Goal: Information Seeking & Learning: Learn about a topic

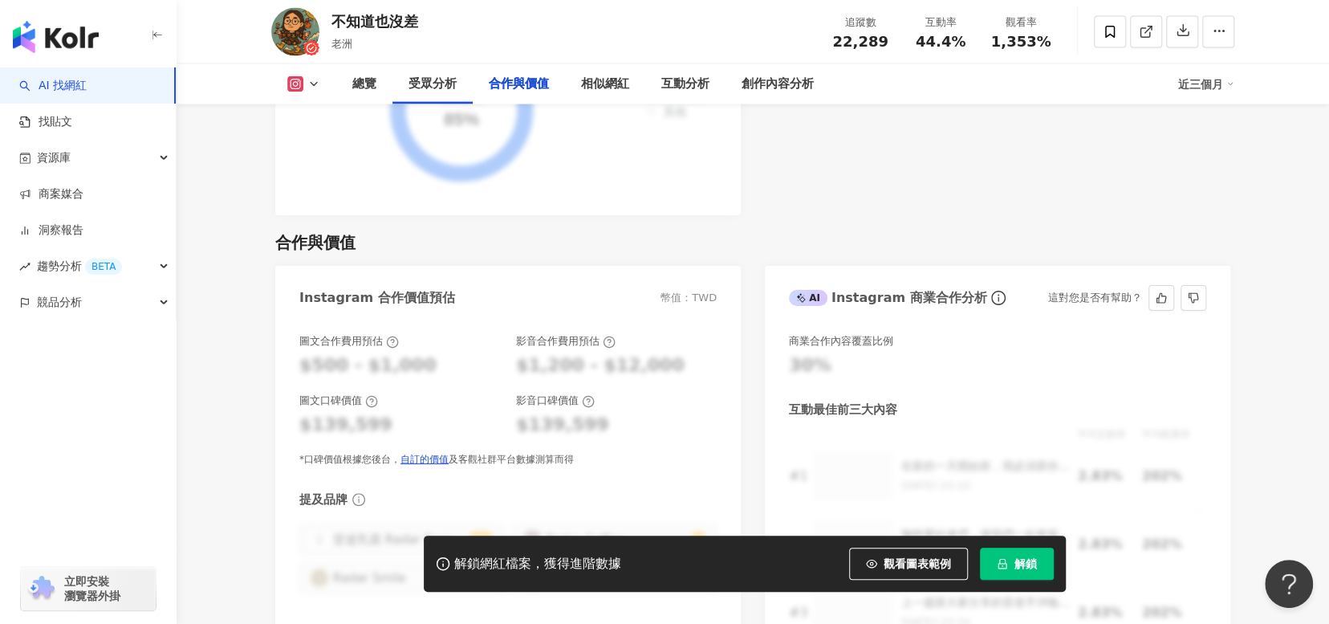
scroll to position [2568, 0]
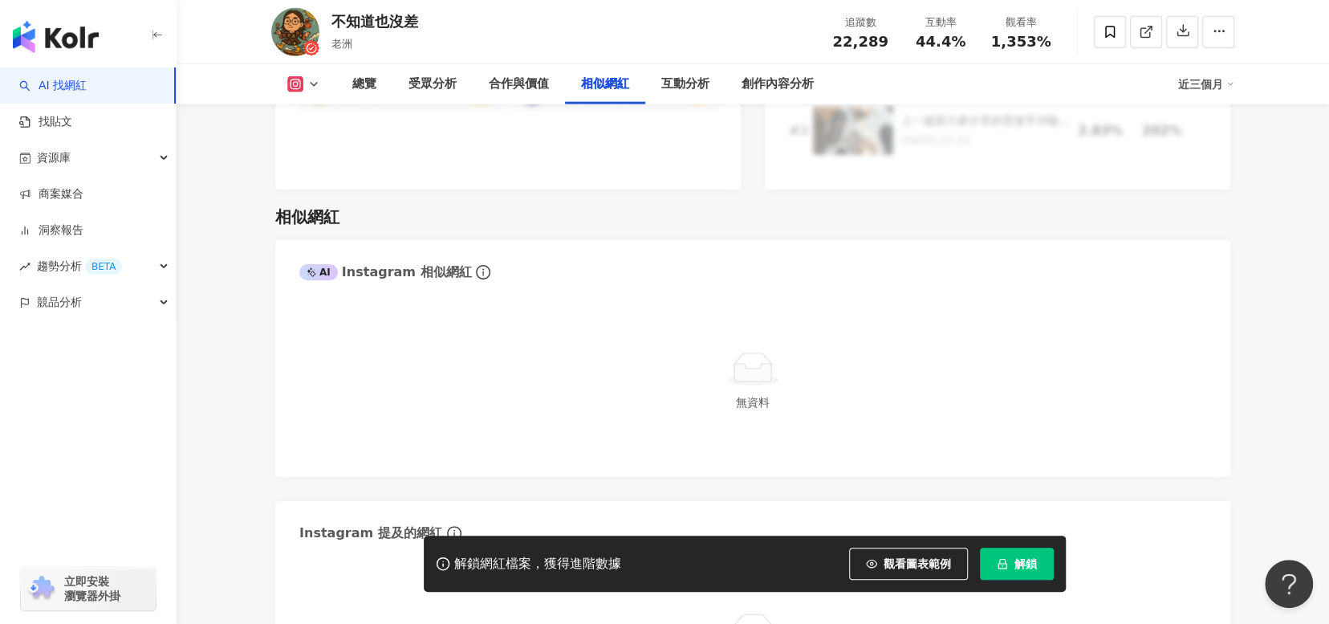
click at [53, 47] on img "button" at bounding box center [56, 37] width 86 height 32
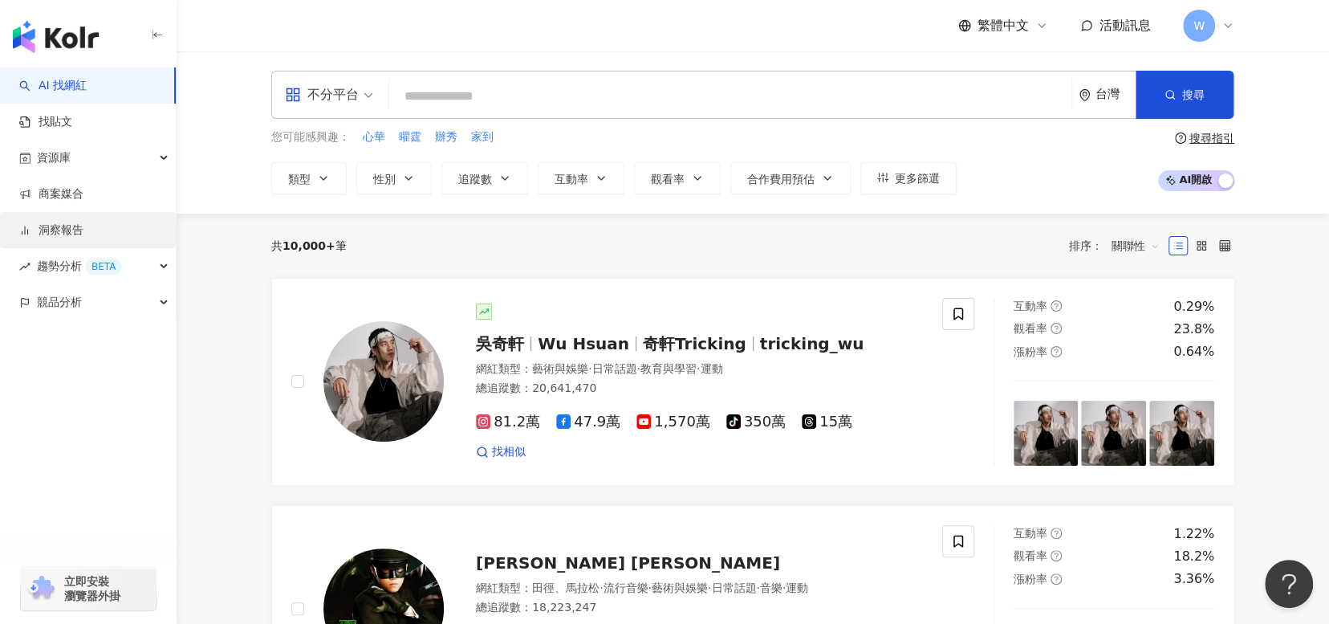
click at [83, 237] on link "洞察報告" at bounding box center [51, 230] width 64 height 16
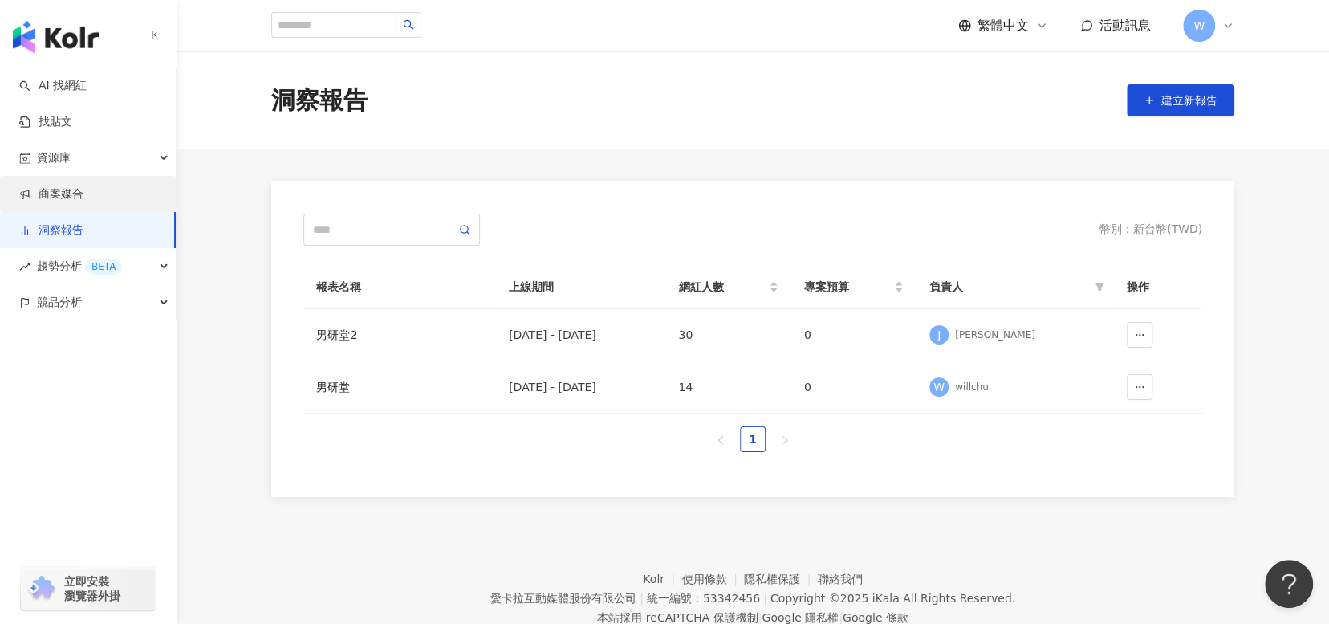
click at [83, 197] on link "商案媒合" at bounding box center [51, 194] width 64 height 16
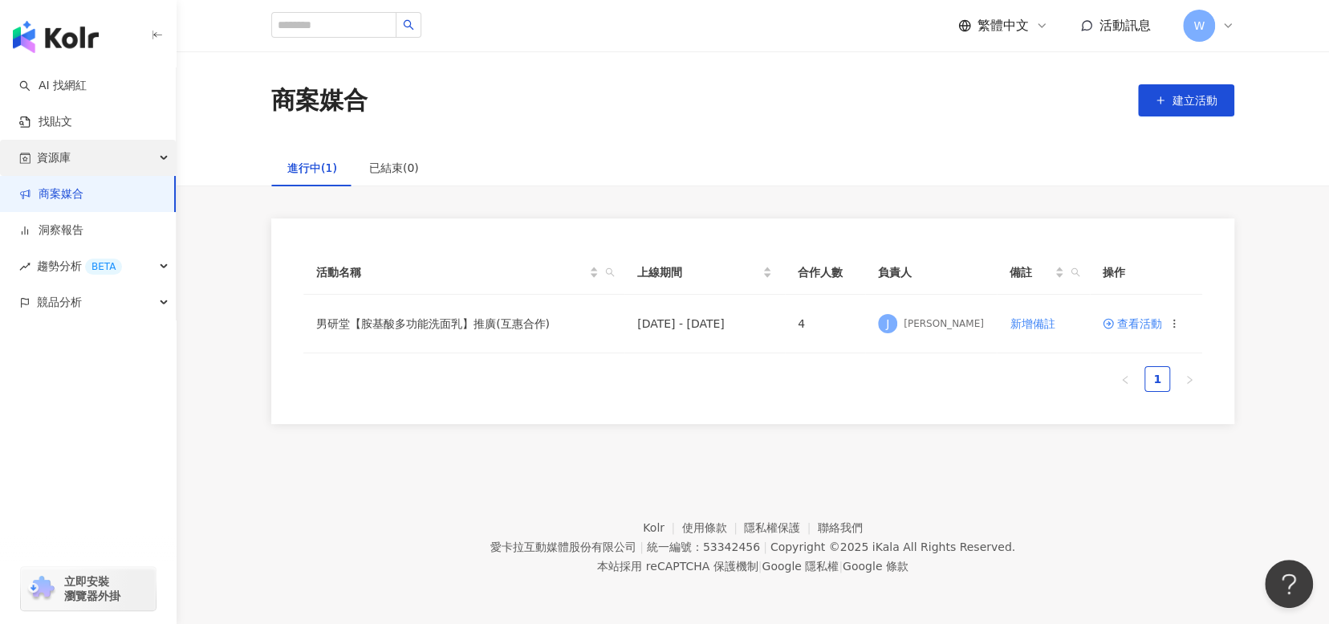
click at [117, 157] on div "資源庫" at bounding box center [88, 158] width 176 height 36
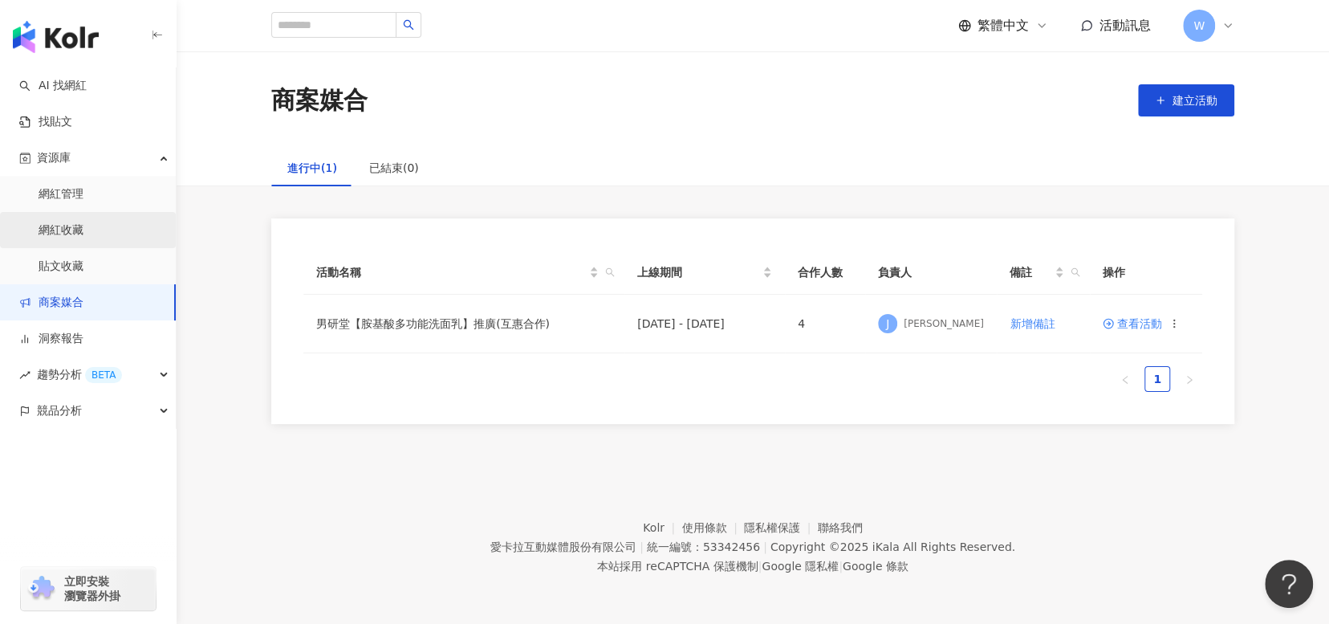
click at [83, 222] on link "網紅收藏" at bounding box center [61, 230] width 45 height 16
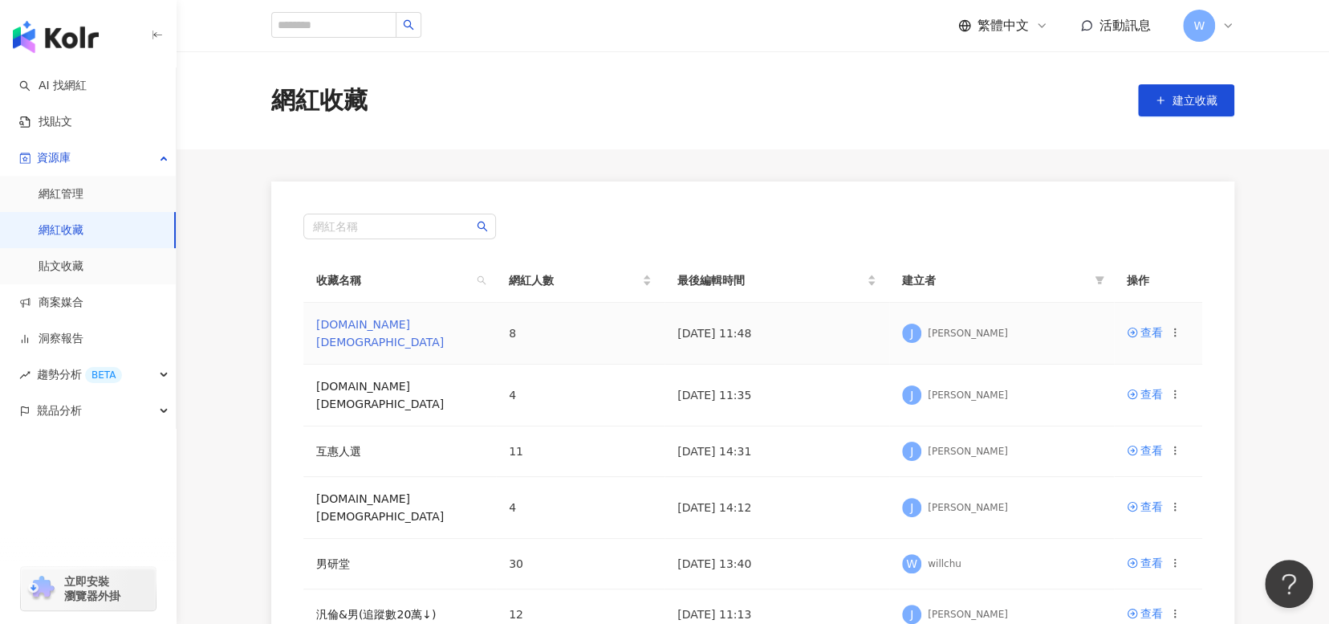
click at [369, 325] on link "日常話題.LGBT" at bounding box center [380, 333] width 128 height 30
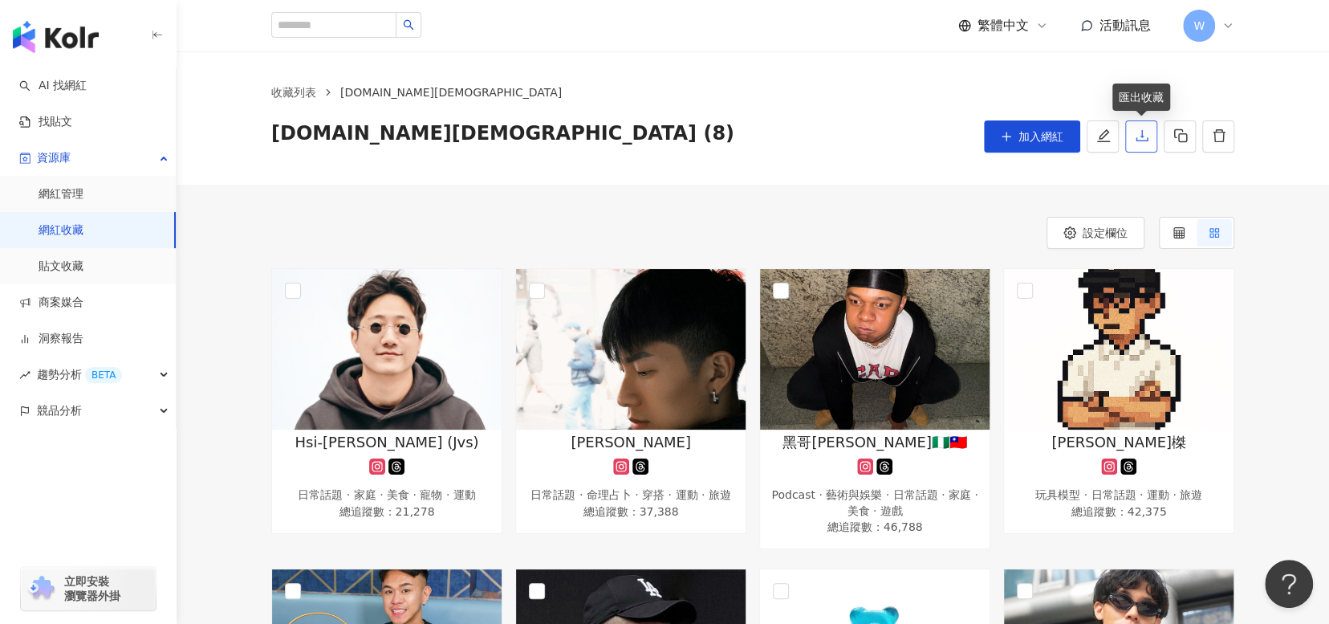
click at [1140, 145] on button "button" at bounding box center [1141, 136] width 32 height 32
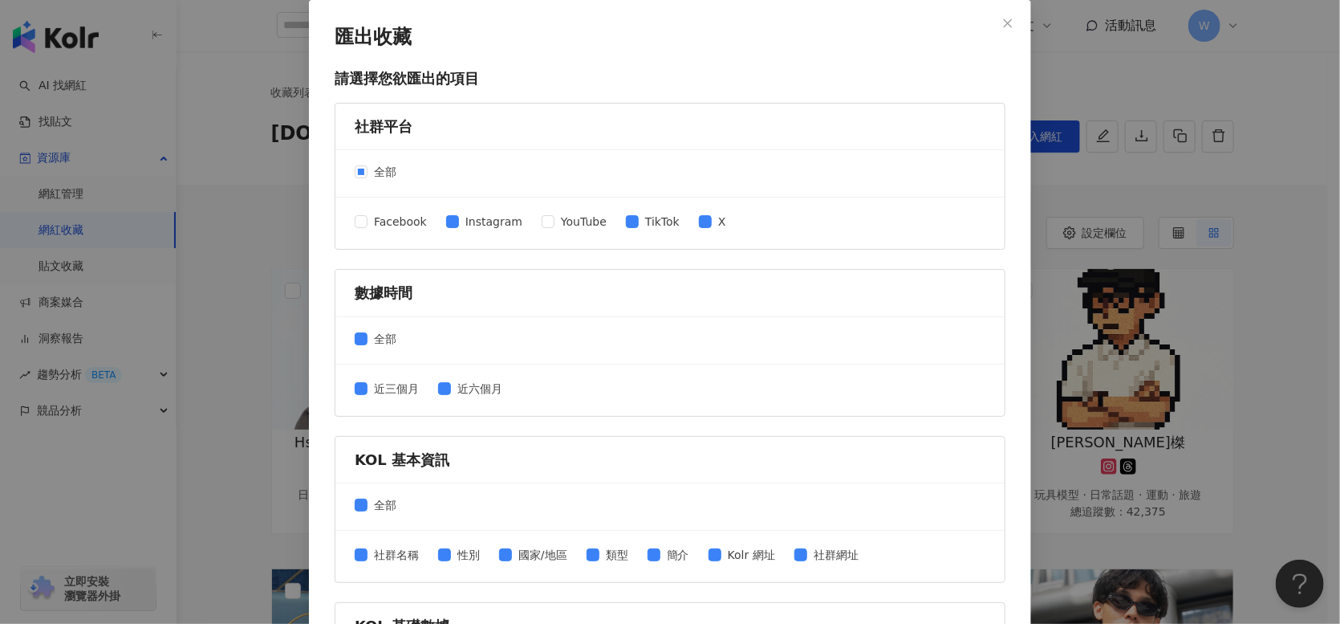
click at [610, 220] on div "Facebook Instagram YouTube TikTok X" at bounding box center [547, 223] width 384 height 21
click at [639, 218] on span "TikTok" at bounding box center [662, 222] width 47 height 18
click at [446, 213] on label "Instagram" at bounding box center [487, 222] width 83 height 18
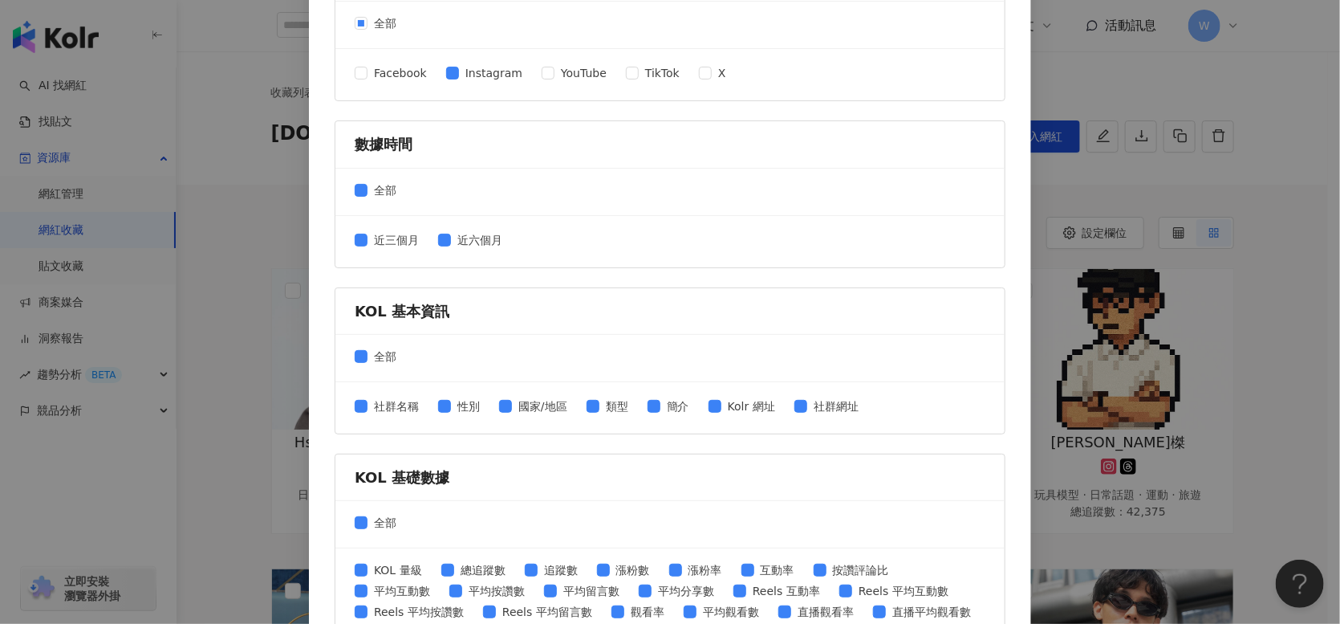
scroll to position [161, 0]
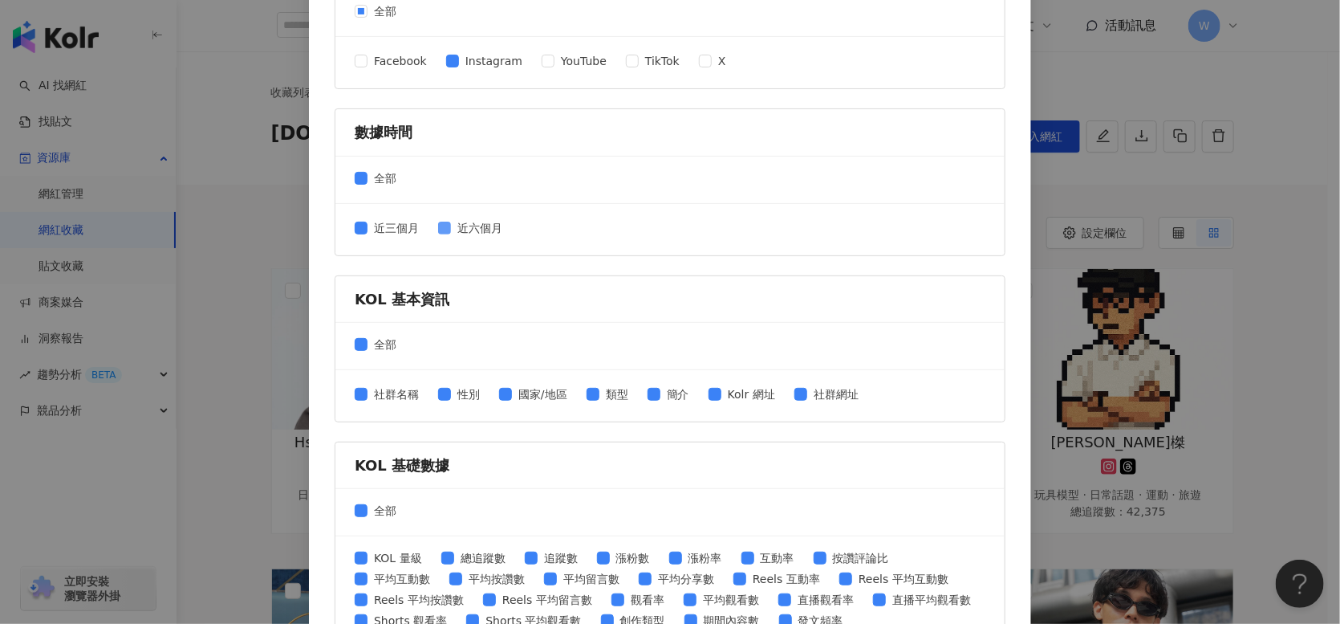
click at [439, 234] on label "近六個月" at bounding box center [473, 228] width 71 height 18
click at [537, 398] on span "國家/地區" at bounding box center [543, 394] width 62 height 18
click at [469, 391] on span "性別" at bounding box center [468, 394] width 35 height 18
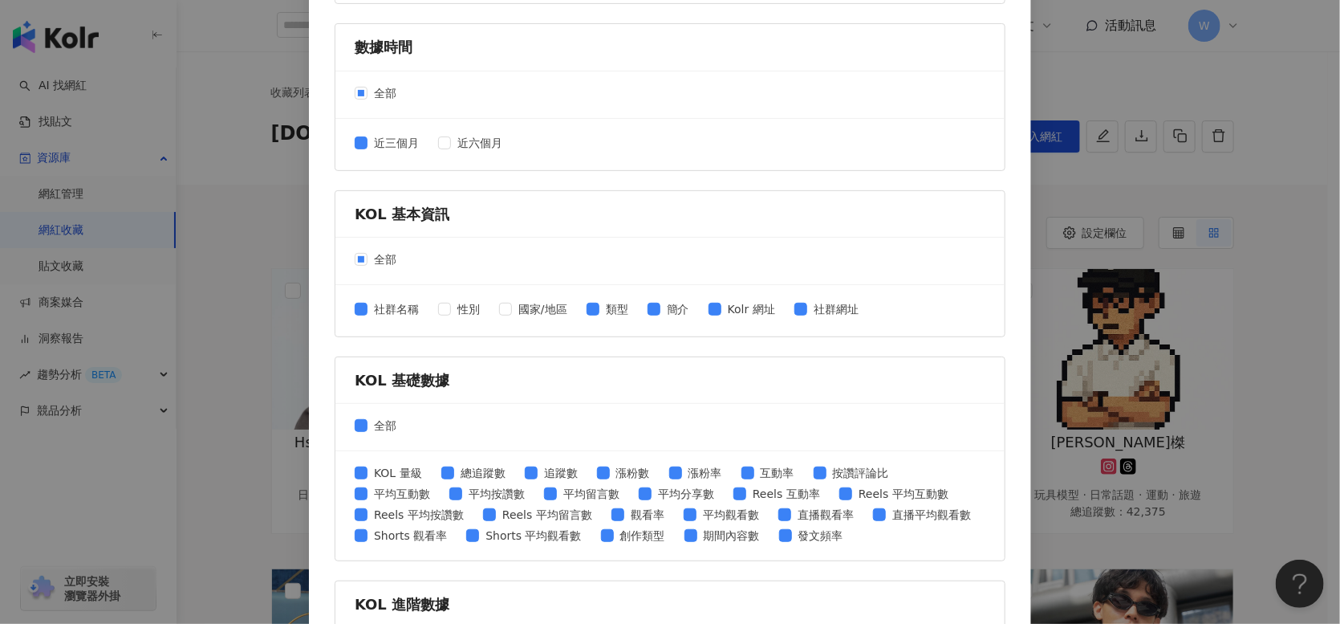
scroll to position [401, 0]
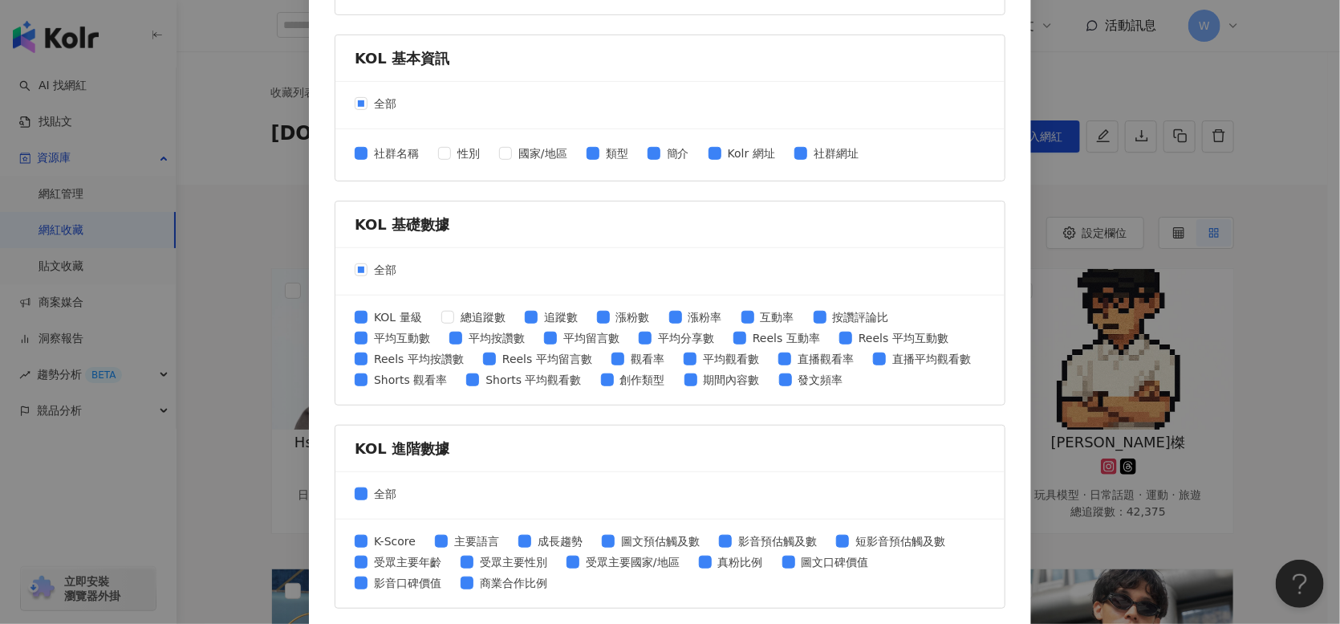
click at [364, 254] on div "全部" at bounding box center [669, 271] width 669 height 47
click at [359, 262] on div "全部" at bounding box center [669, 271] width 669 height 47
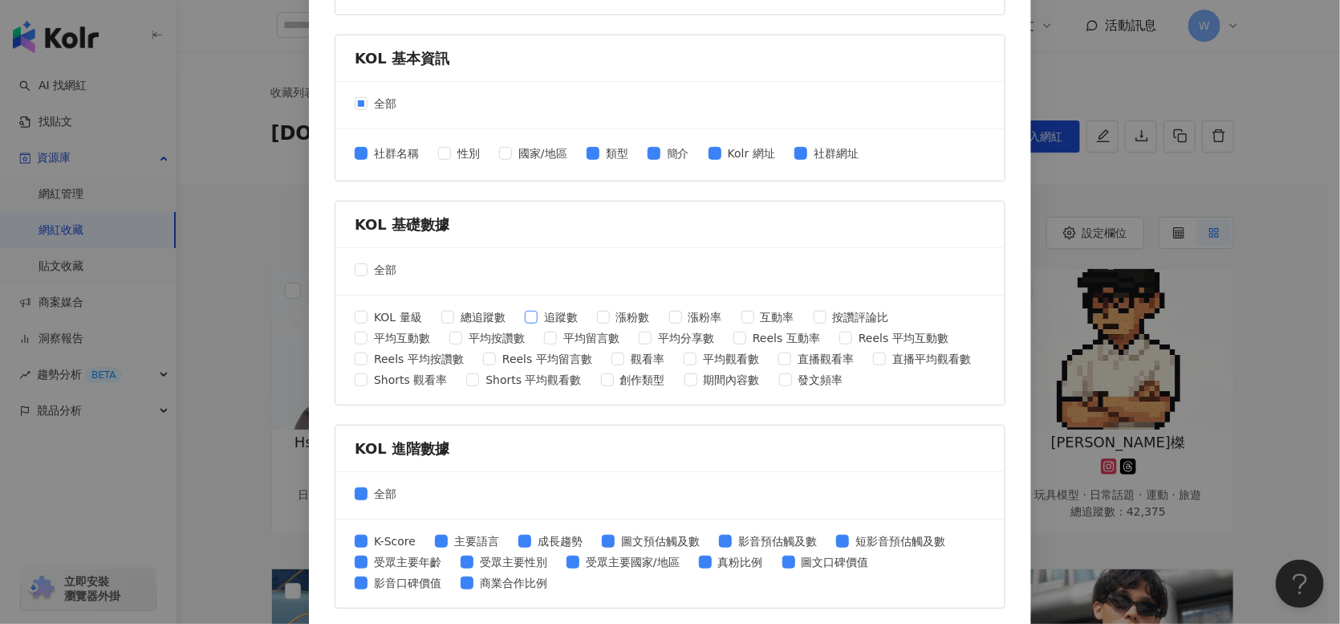
click at [538, 313] on span "追蹤數" at bounding box center [561, 317] width 47 height 18
click at [405, 339] on span "平均互動數" at bounding box center [402, 338] width 69 height 18
click at [491, 339] on span "平均按讚數" at bounding box center [496, 338] width 69 height 18
click at [754, 314] on span "互動率" at bounding box center [777, 317] width 47 height 18
click at [657, 314] on div "KOL 量級 總追蹤數 追蹤數 漲粉數 漲粉率 互動率 按讚評論比 平均互動數 平均按讚數 平均留言數 平均分享數 Reels 互動率 Reels 平均互動數…" at bounding box center [670, 349] width 631 height 83
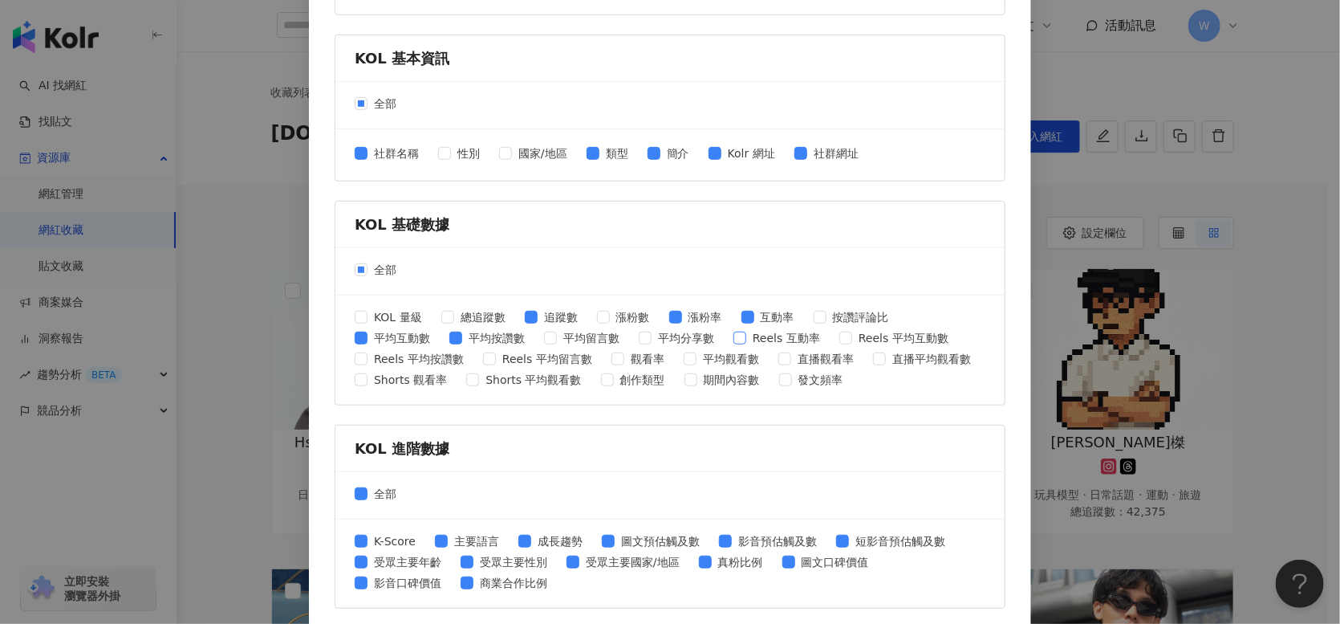
click at [781, 334] on span "Reels 互動率" at bounding box center [786, 338] width 80 height 18
click at [661, 333] on span "平均分享數" at bounding box center [686, 338] width 69 height 18
click at [407, 360] on span "Reels 平均按讚數" at bounding box center [419, 359] width 103 height 18
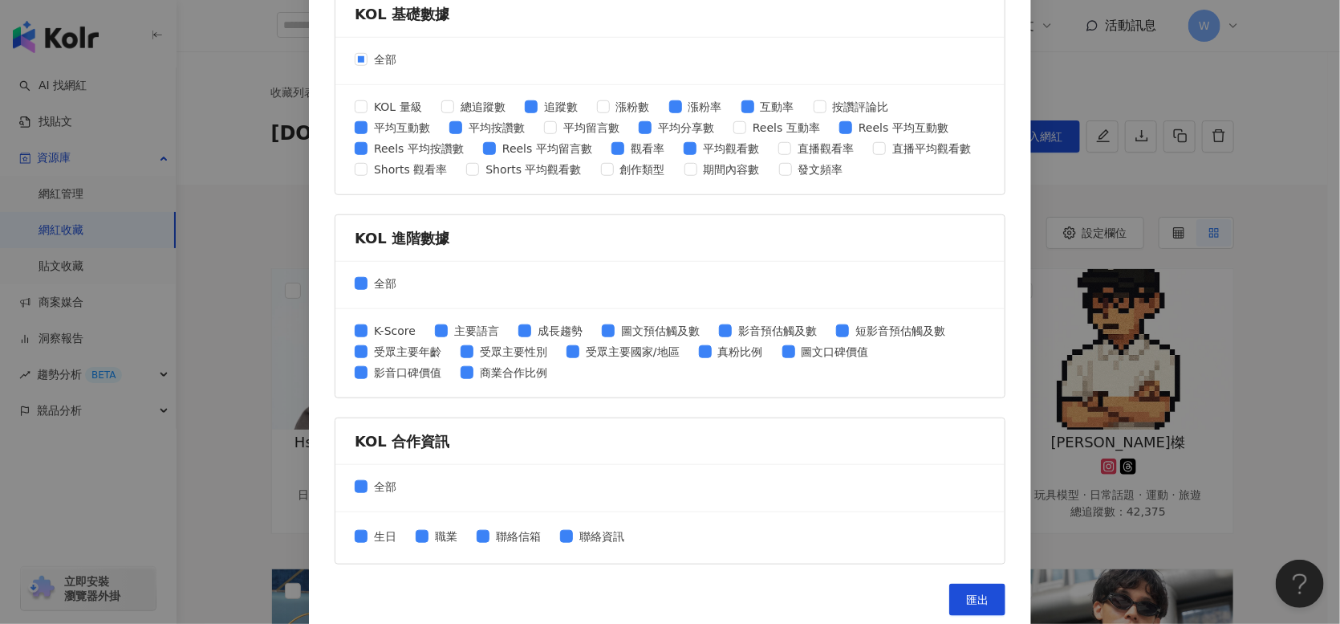
scroll to position [620, 0]
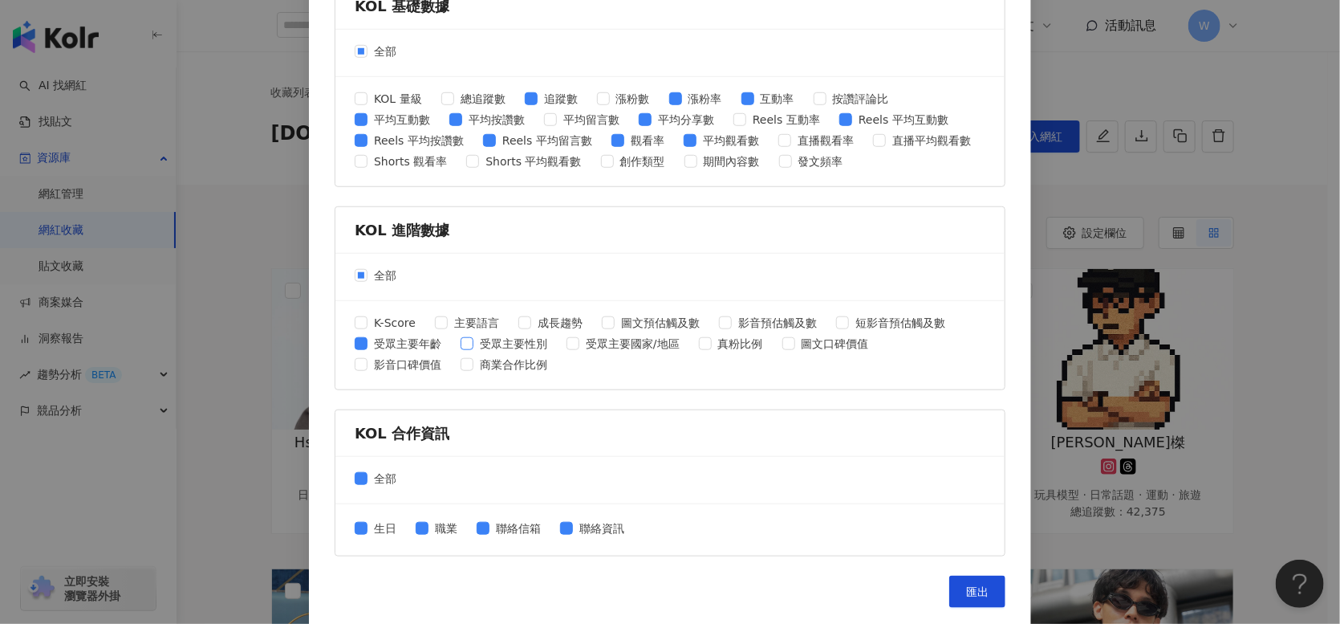
click at [466, 342] on span at bounding box center [467, 343] width 13 height 13
click at [579, 338] on span "受眾主要國家/地區" at bounding box center [632, 344] width 107 height 18
click at [737, 342] on span "真粉比例" at bounding box center [741, 344] width 58 height 18
click at [893, 320] on span "短影音預估觸及數" at bounding box center [900, 323] width 103 height 18
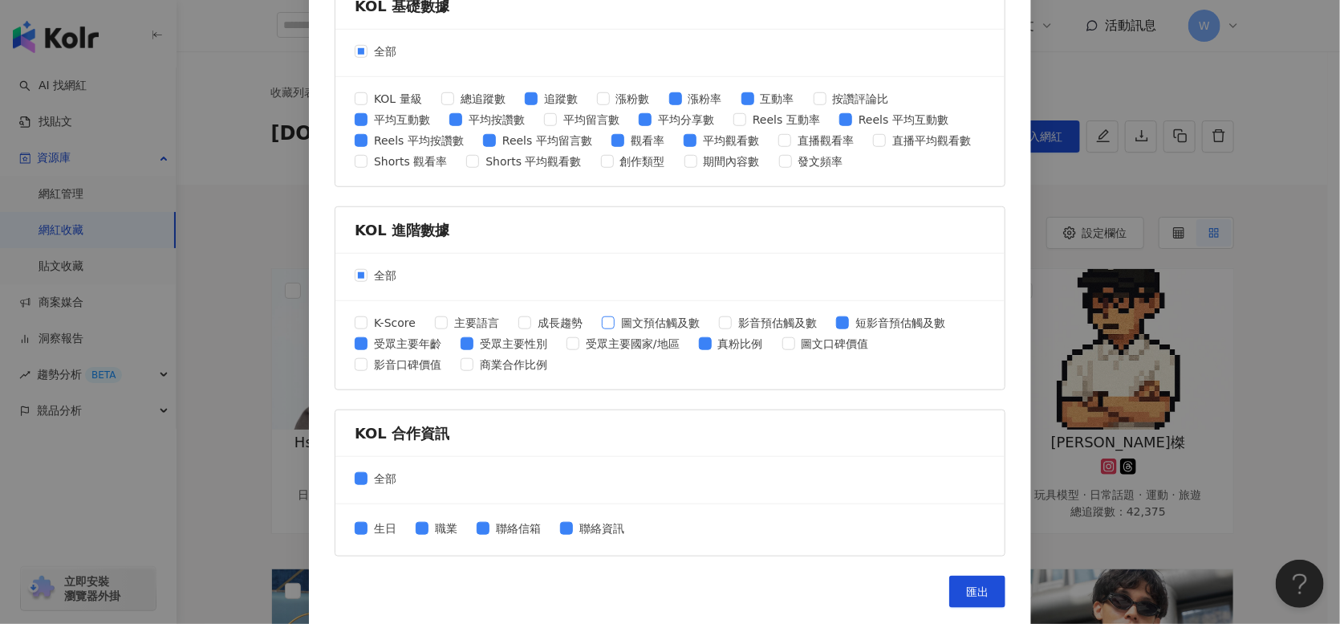
click at [615, 320] on span "圖文預估觸及數" at bounding box center [660, 323] width 91 height 18
click at [498, 367] on span "商業合作比例" at bounding box center [514, 365] width 80 height 18
click at [410, 368] on span "影音口碑價值" at bounding box center [408, 365] width 80 height 18
click at [420, 378] on div "K-Score 主要語言 成長趨勢 圖文預估觸及數 影音預估觸及數 短影音預估觸及數 受眾主要年齡 受眾主要性別 受眾主要國家/地區 真粉比例 圖文口碑價值 …" at bounding box center [669, 345] width 669 height 88
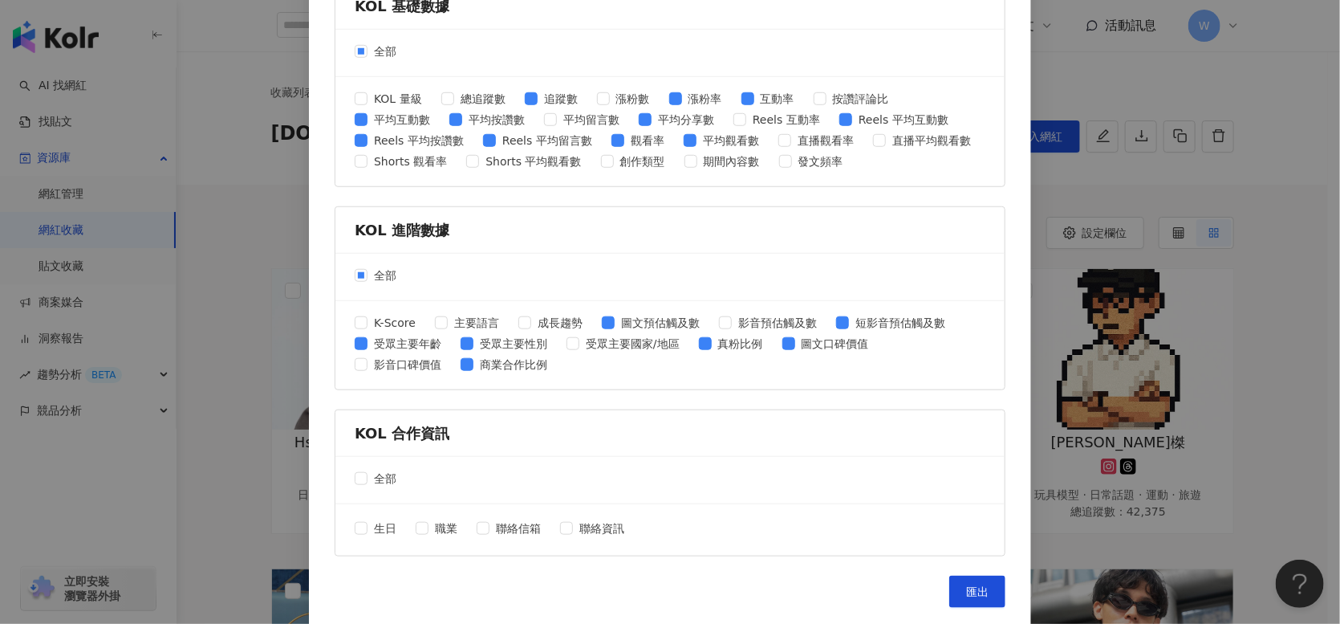
click at [421, 376] on div "K-Score 主要語言 成長趨勢 圖文預估觸及數 影音預估觸及數 短影音預估觸及數 受眾主要年齡 受眾主要性別 受眾主要國家/地區 真粉比例 圖文口碑價值 …" at bounding box center [669, 345] width 669 height 88
click at [419, 368] on span "影音口碑價值" at bounding box center [408, 365] width 80 height 18
click at [974, 585] on span "匯出" at bounding box center [977, 591] width 22 height 13
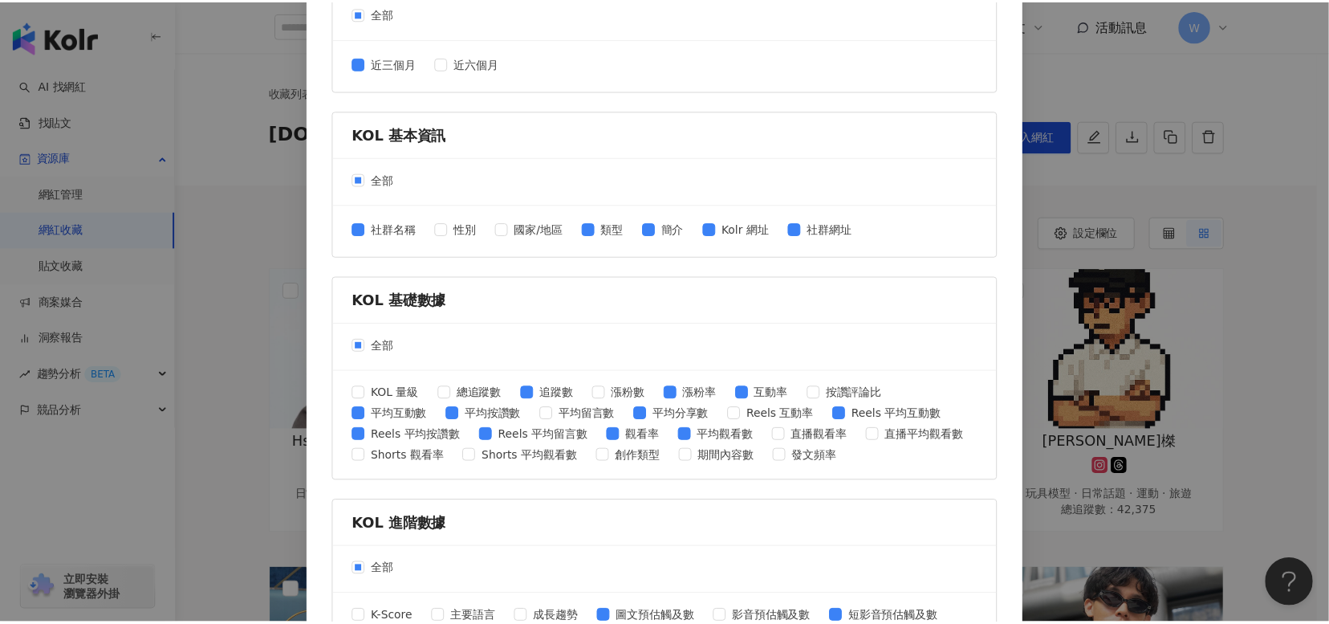
scroll to position [299, 0]
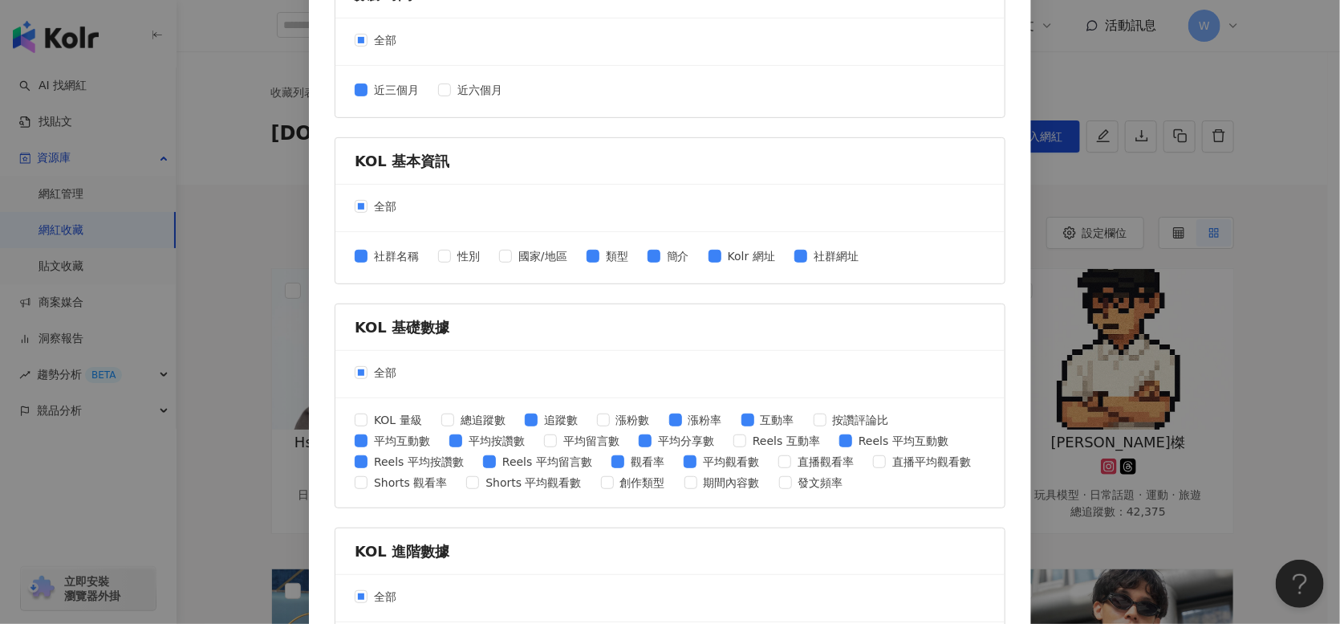
click at [1292, 334] on div "匯出收藏 請選擇您欲匯出的項目 社群平台 全部 Facebook Instagram YouTube TikTok X 數據時間 全部 近三個月 近六個月 K…" at bounding box center [670, 312] width 1340 height 624
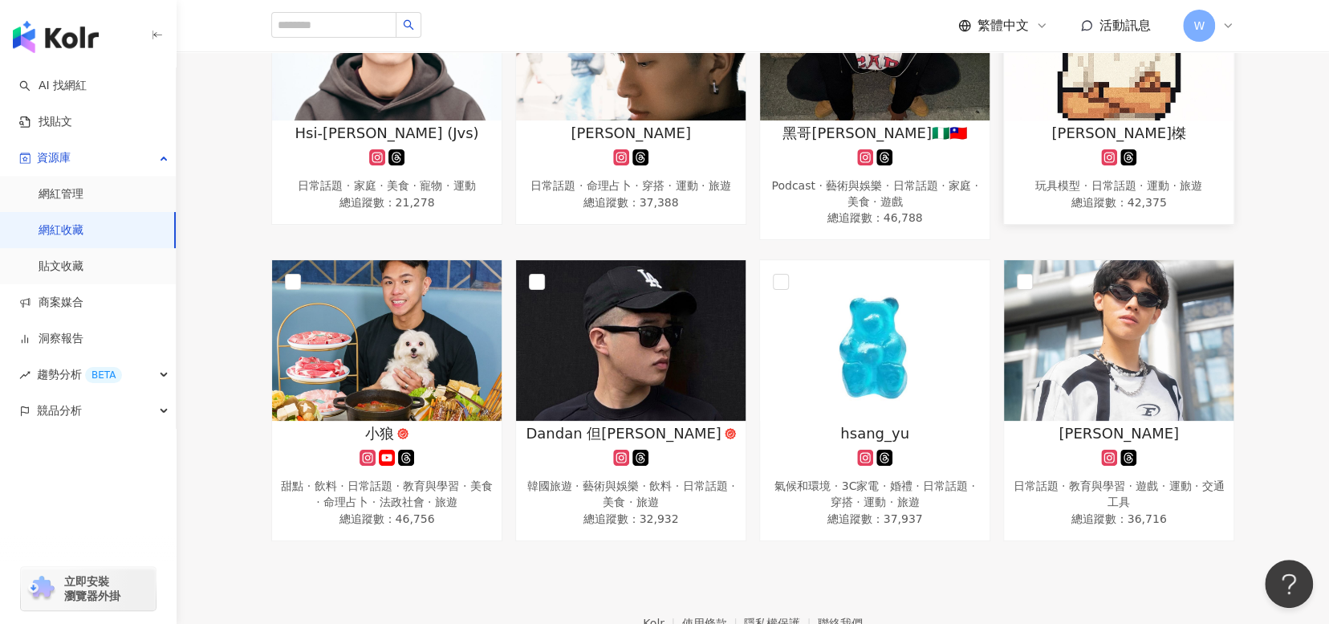
scroll to position [160, 0]
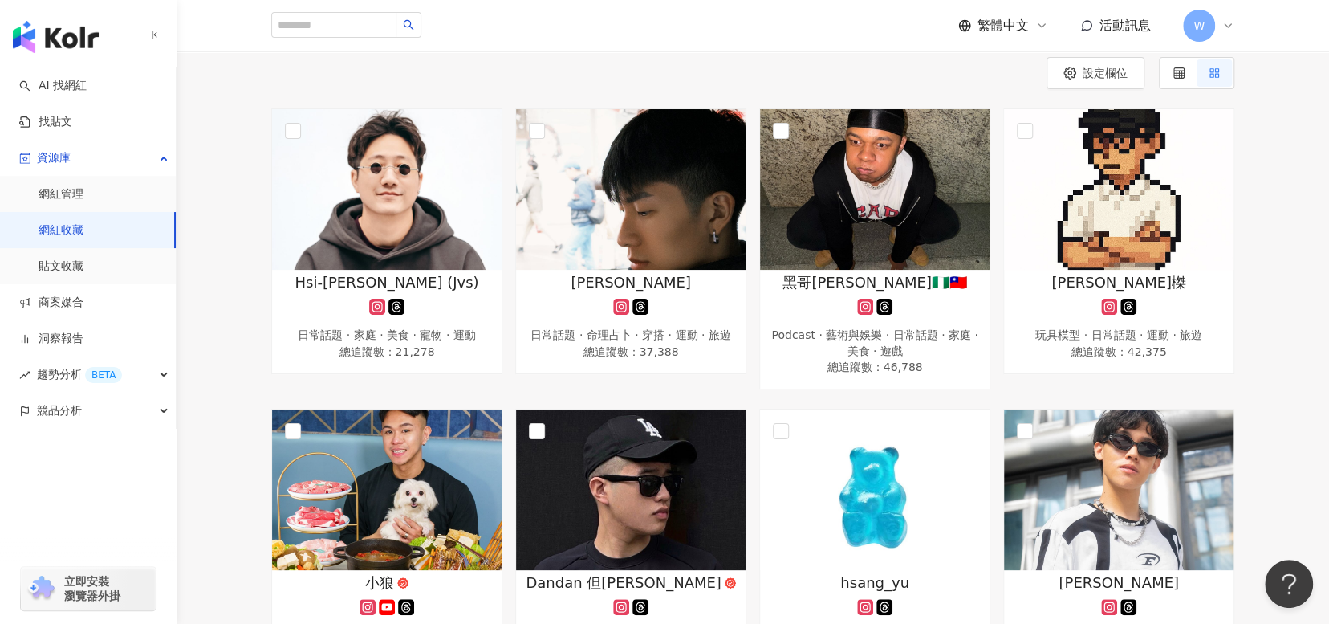
click at [83, 233] on link "網紅收藏" at bounding box center [61, 230] width 45 height 16
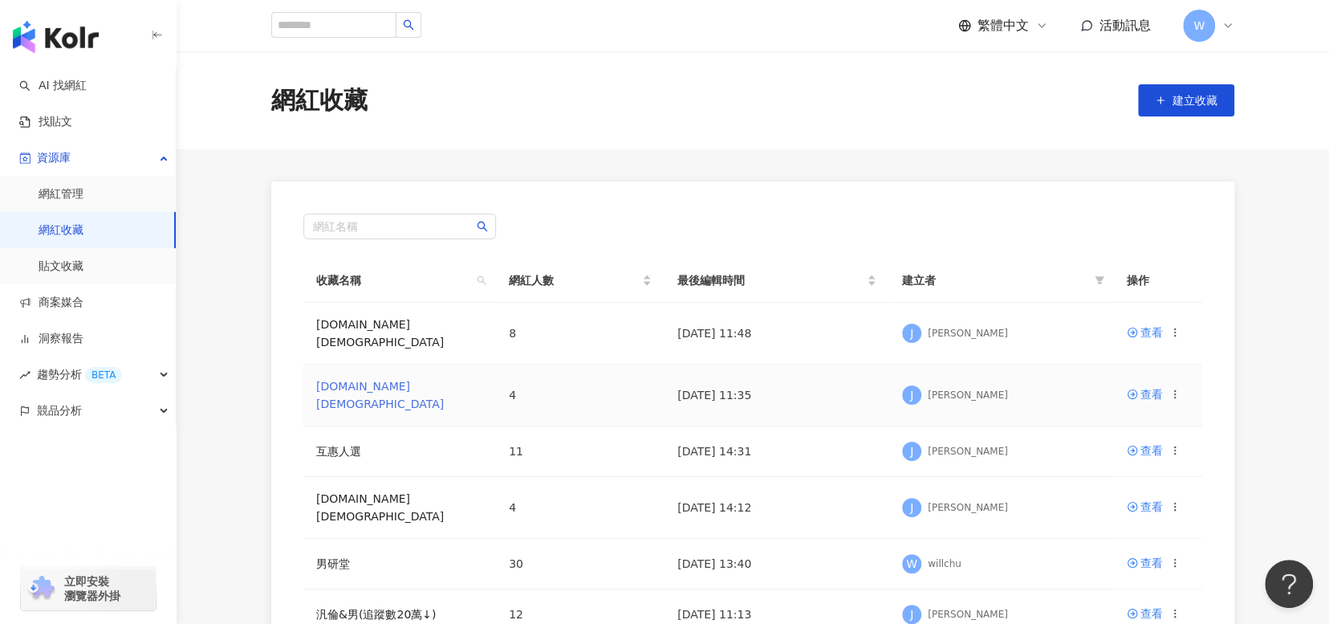
click at [359, 380] on link "攝影.LGBT" at bounding box center [380, 395] width 128 height 30
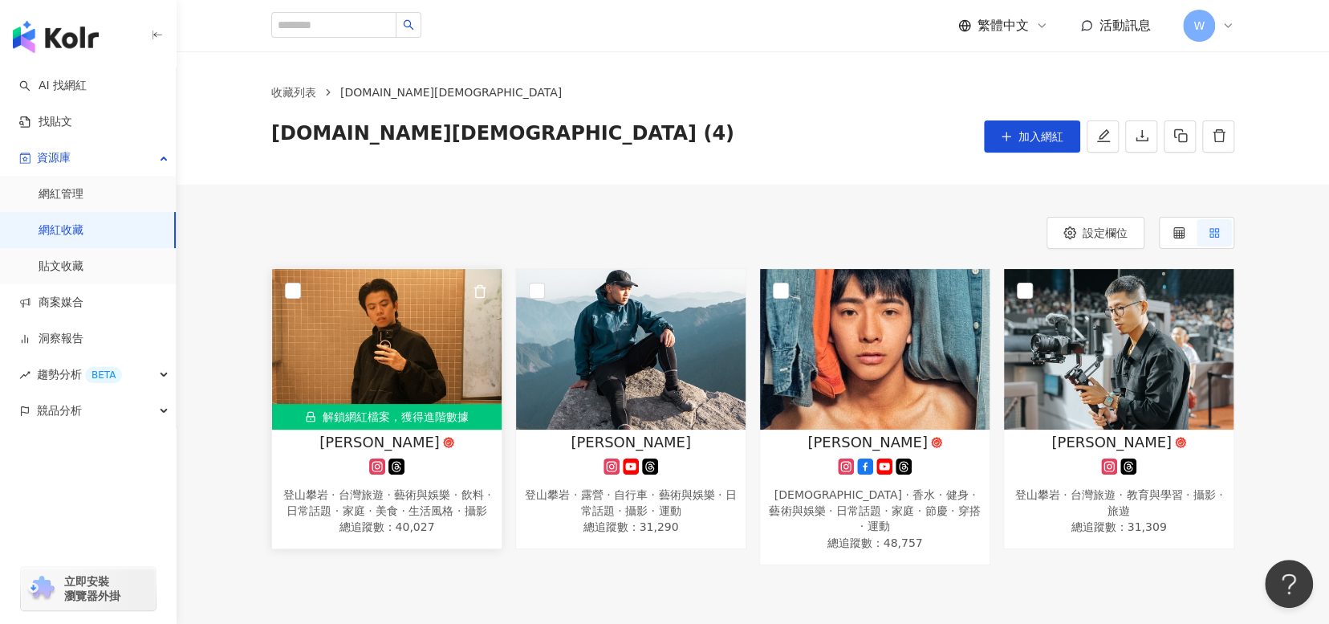
click at [358, 370] on img at bounding box center [387, 349] width 230 height 161
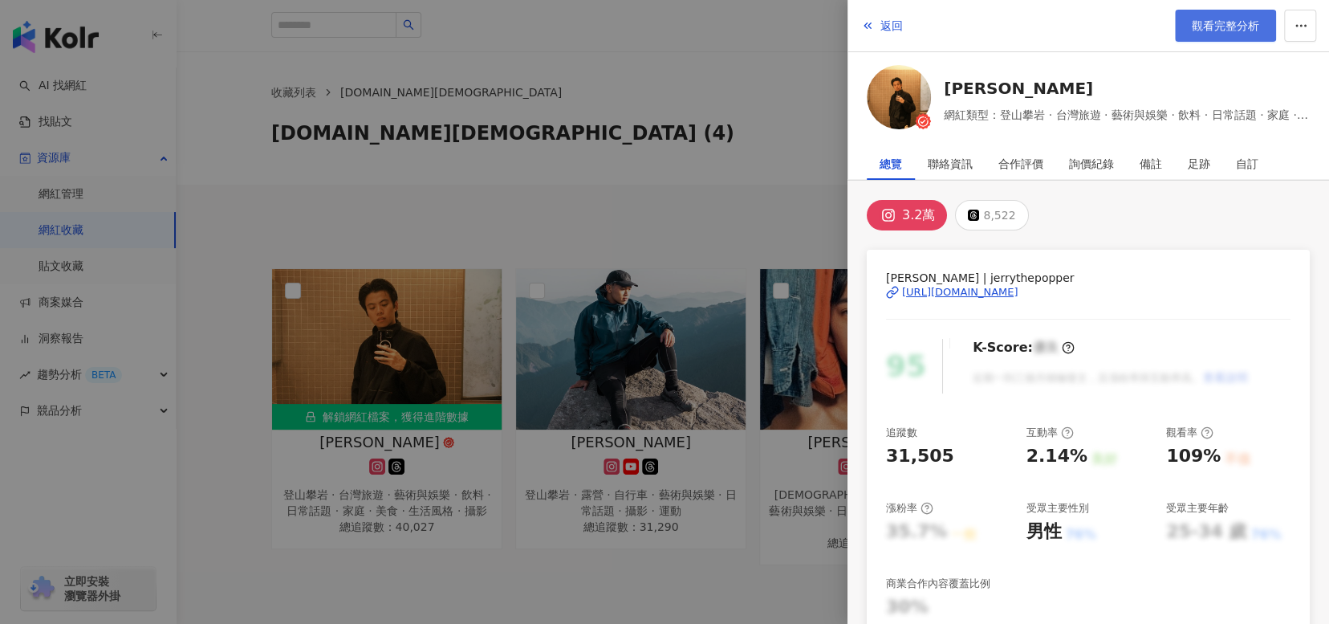
click at [1222, 39] on link "觀看完整分析" at bounding box center [1225, 26] width 101 height 32
click at [513, 84] on div at bounding box center [664, 312] width 1329 height 624
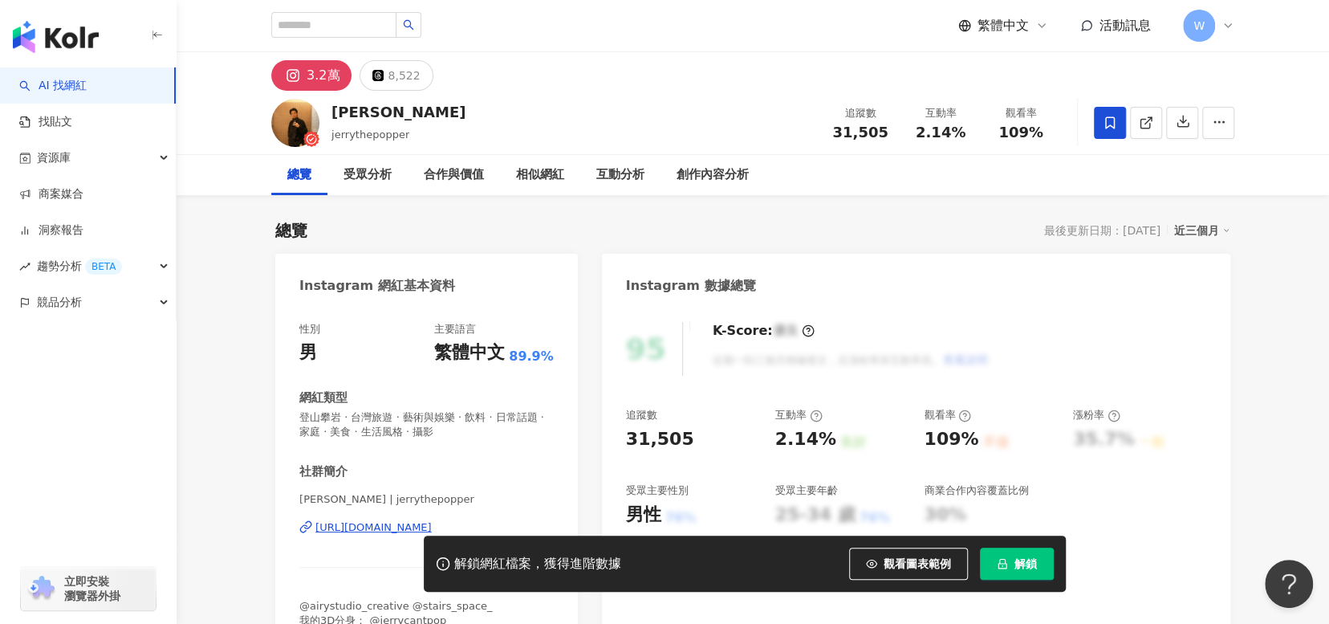
click at [1039, 558] on button "解鎖" at bounding box center [1017, 563] width 74 height 32
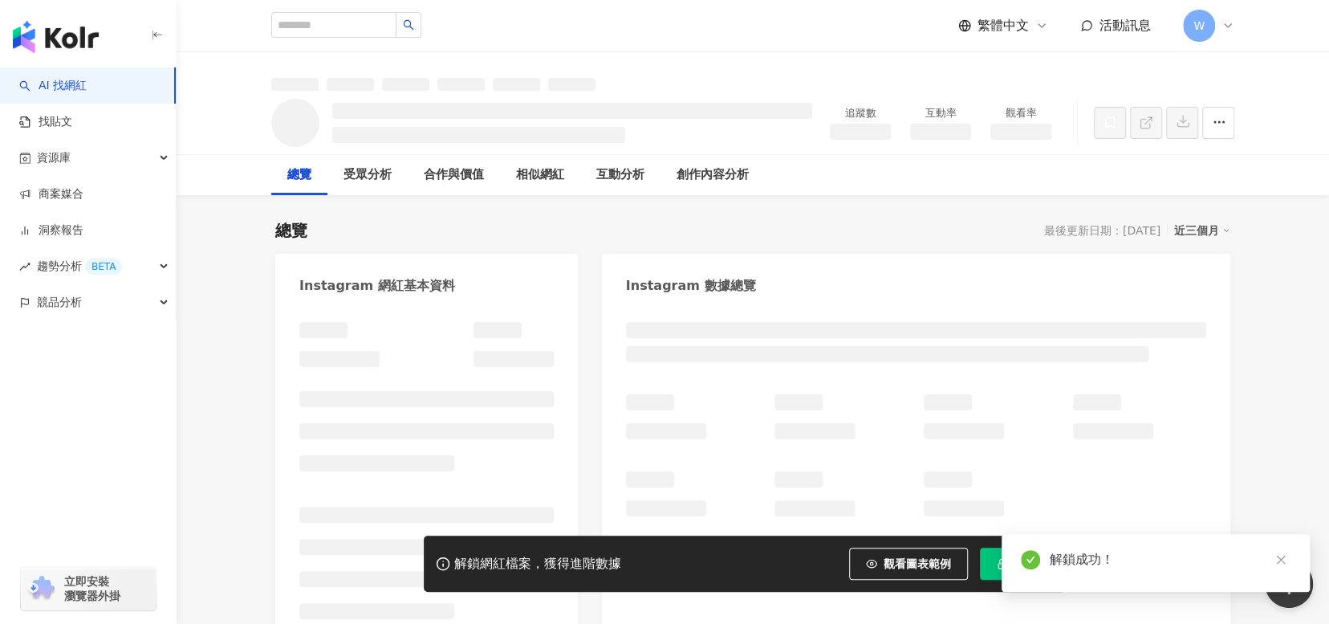
click at [1275, 559] on icon "close" at bounding box center [1280, 559] width 11 height 11
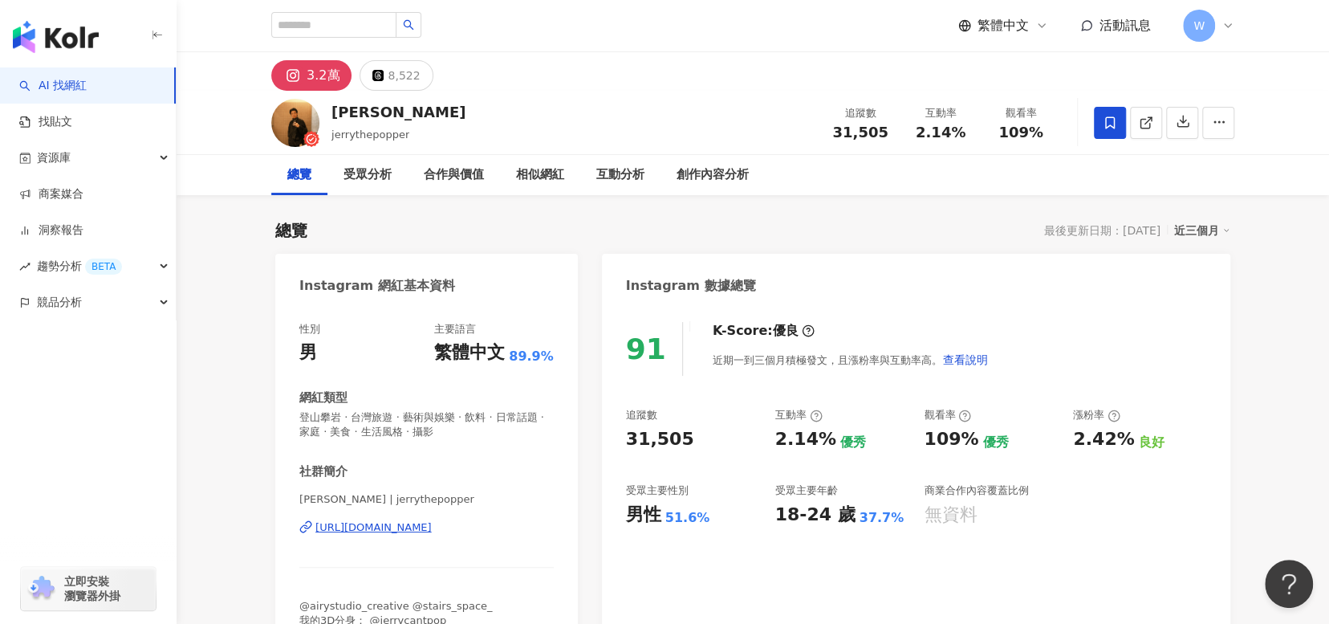
click at [371, 526] on div "https://www.instagram.com/jerrythepopper/" at bounding box center [373, 527] width 116 height 14
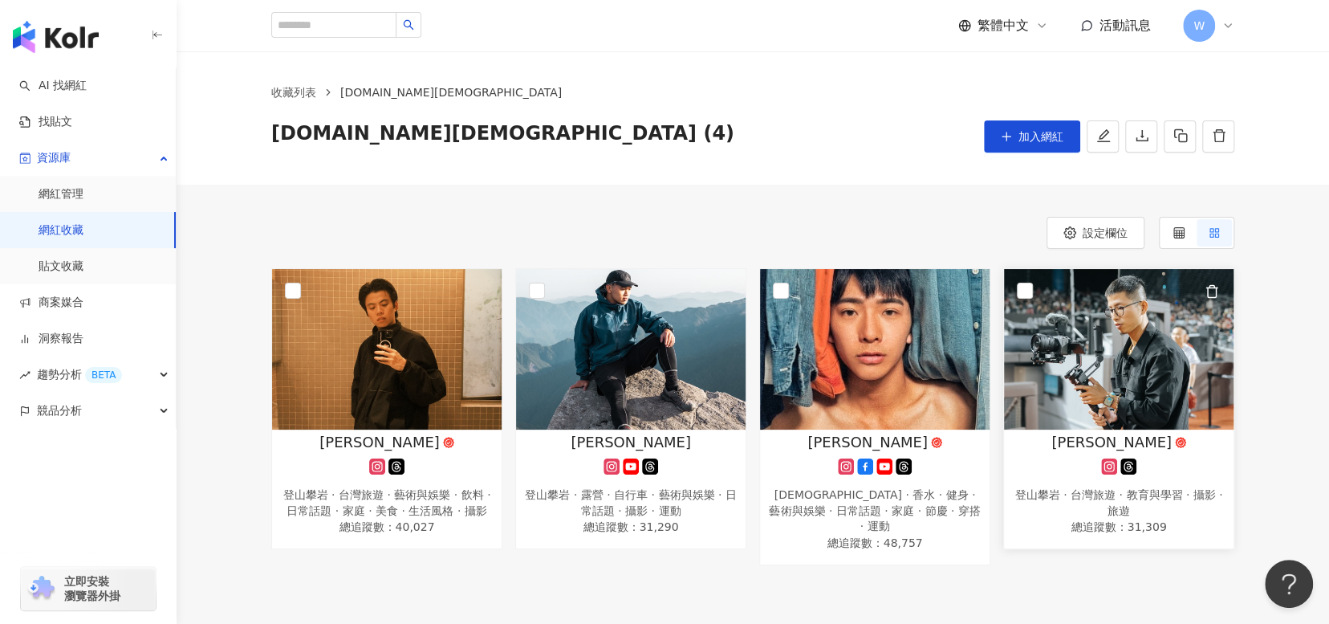
click at [1161, 375] on img at bounding box center [1119, 349] width 230 height 161
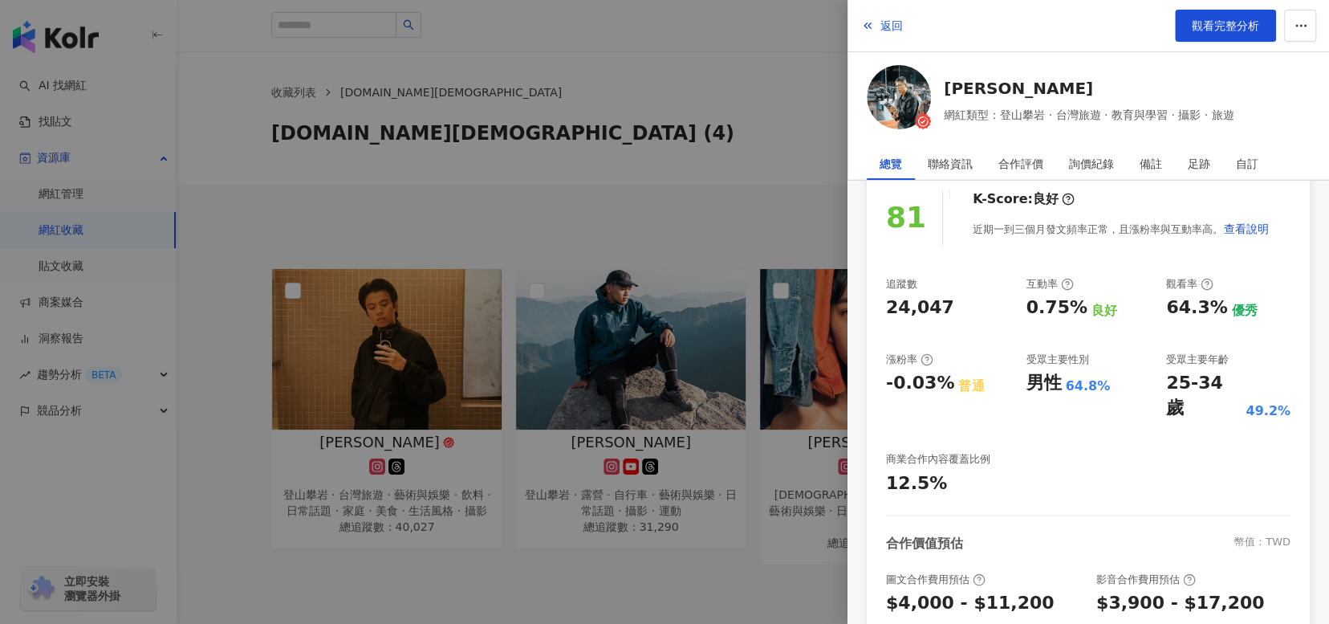
scroll to position [136, 0]
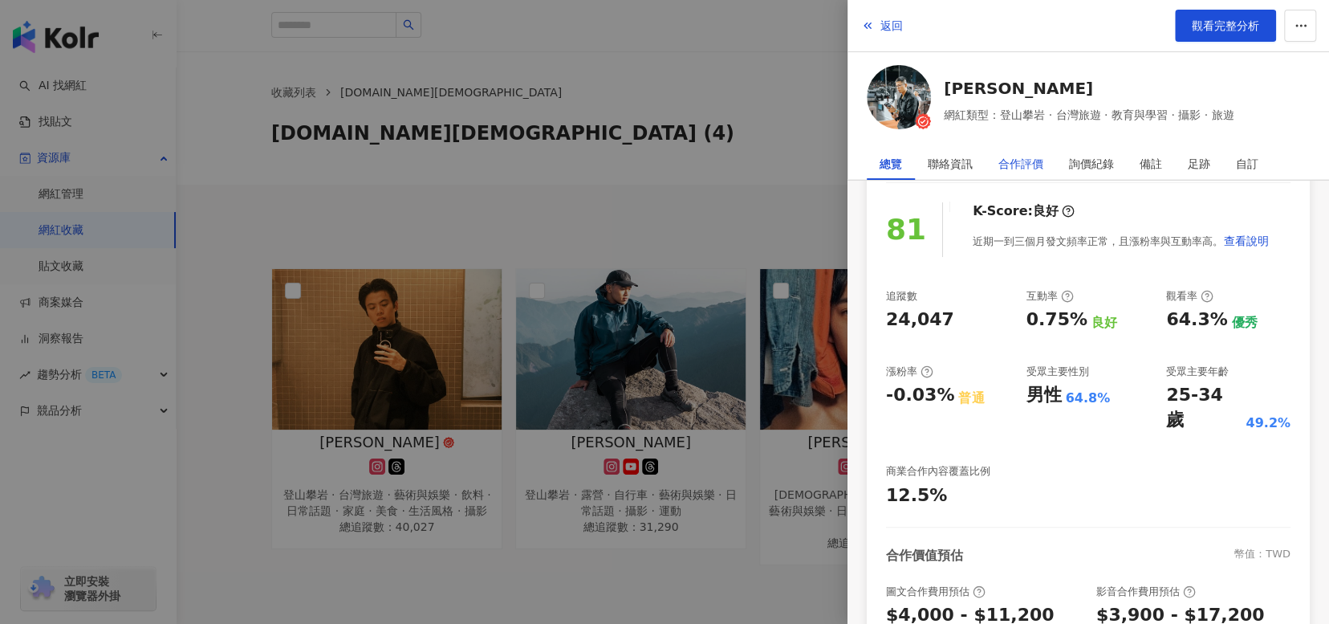
click at [1017, 155] on div "合作評價" at bounding box center [1020, 164] width 45 height 32
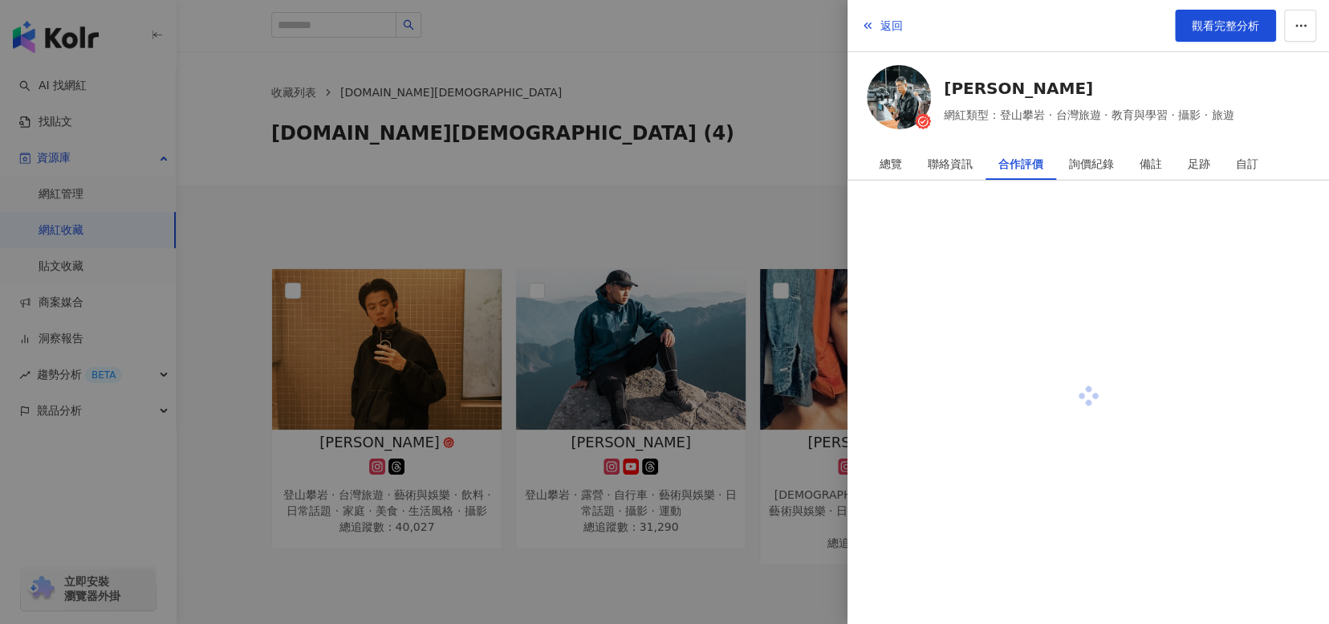
scroll to position [0, 0]
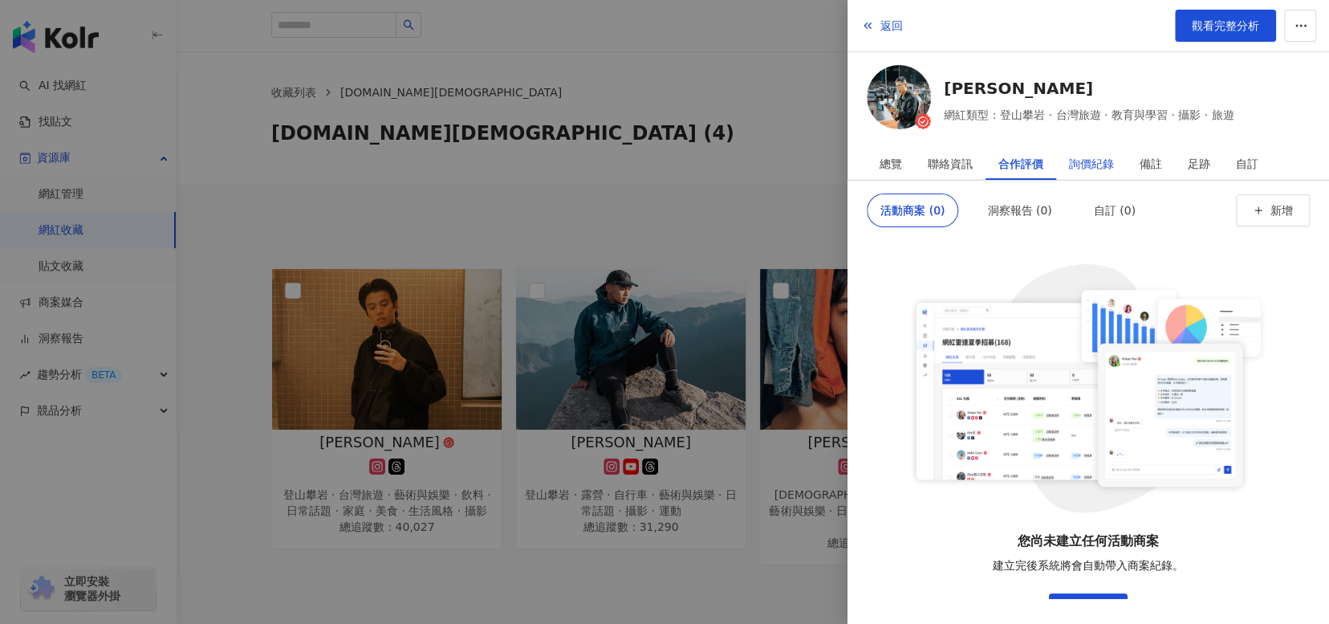
click at [1105, 162] on div "詢價紀錄" at bounding box center [1091, 164] width 45 height 32
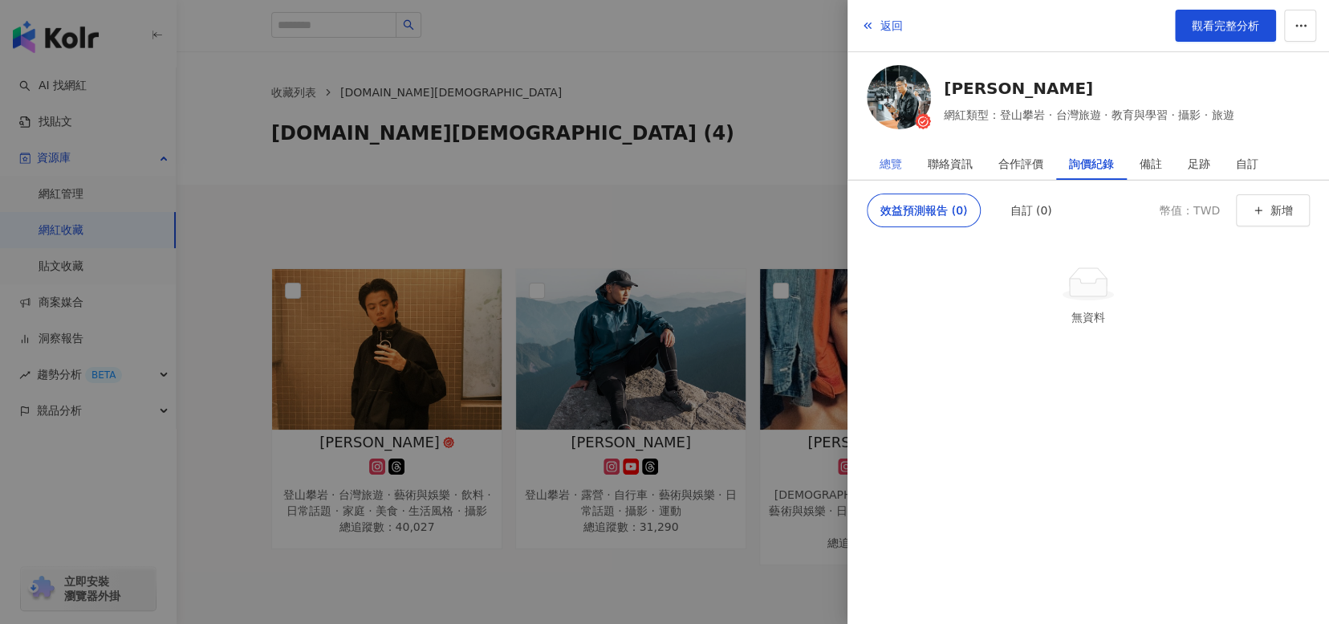
click at [910, 163] on div "總覽" at bounding box center [891, 164] width 48 height 32
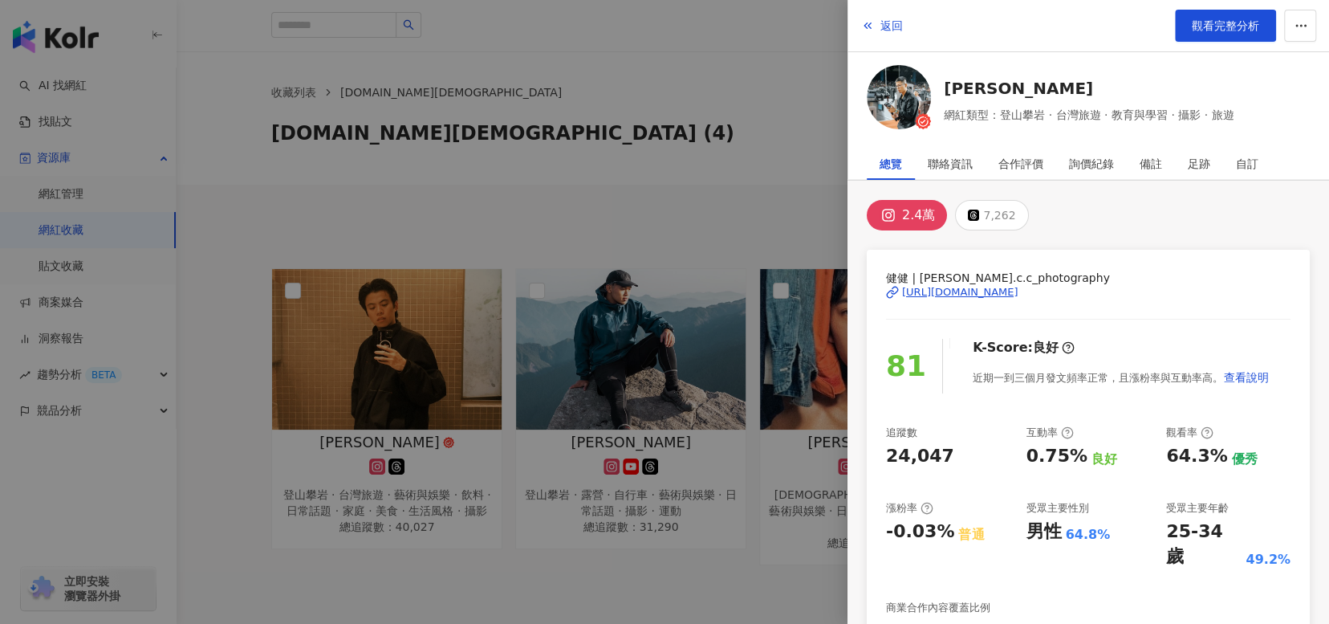
scroll to position [241, 0]
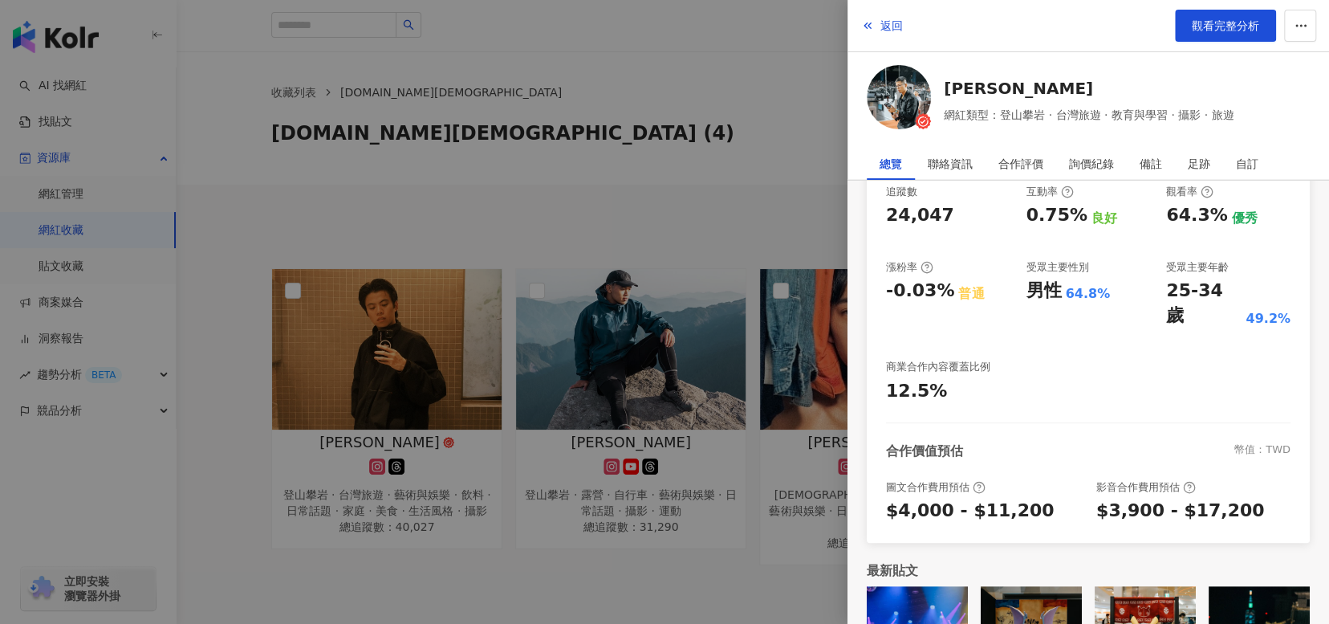
click at [179, 291] on div at bounding box center [664, 312] width 1329 height 624
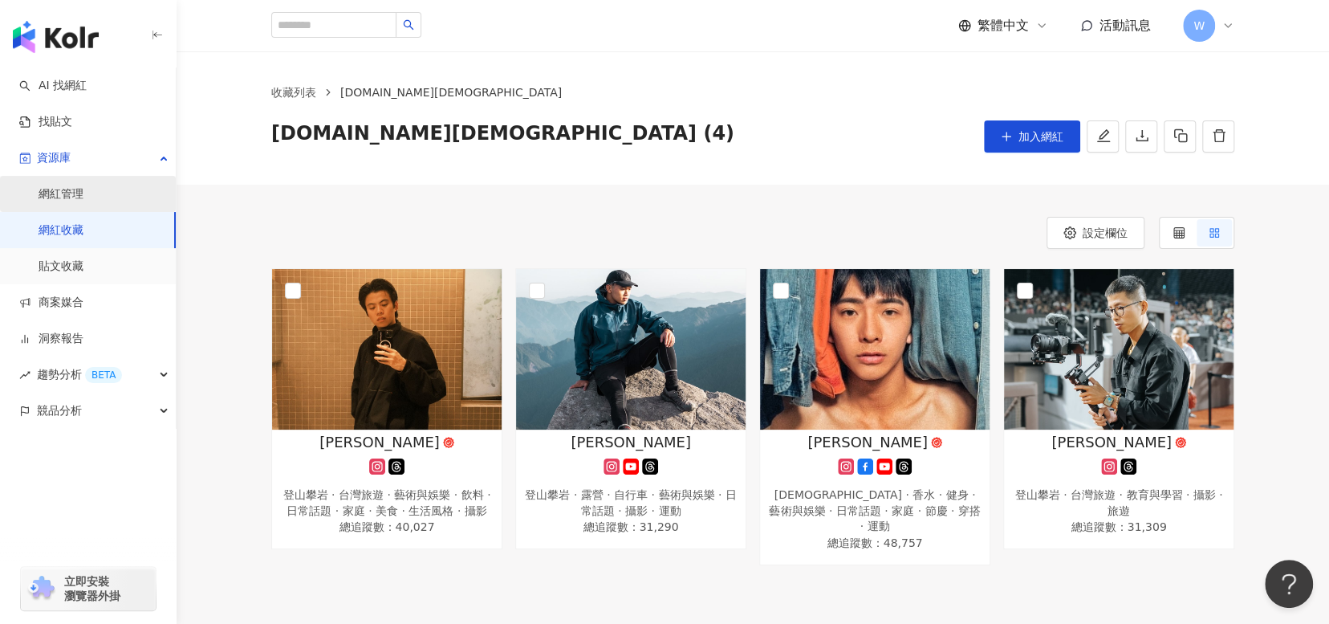
click at [83, 189] on link "網紅管理" at bounding box center [61, 194] width 45 height 16
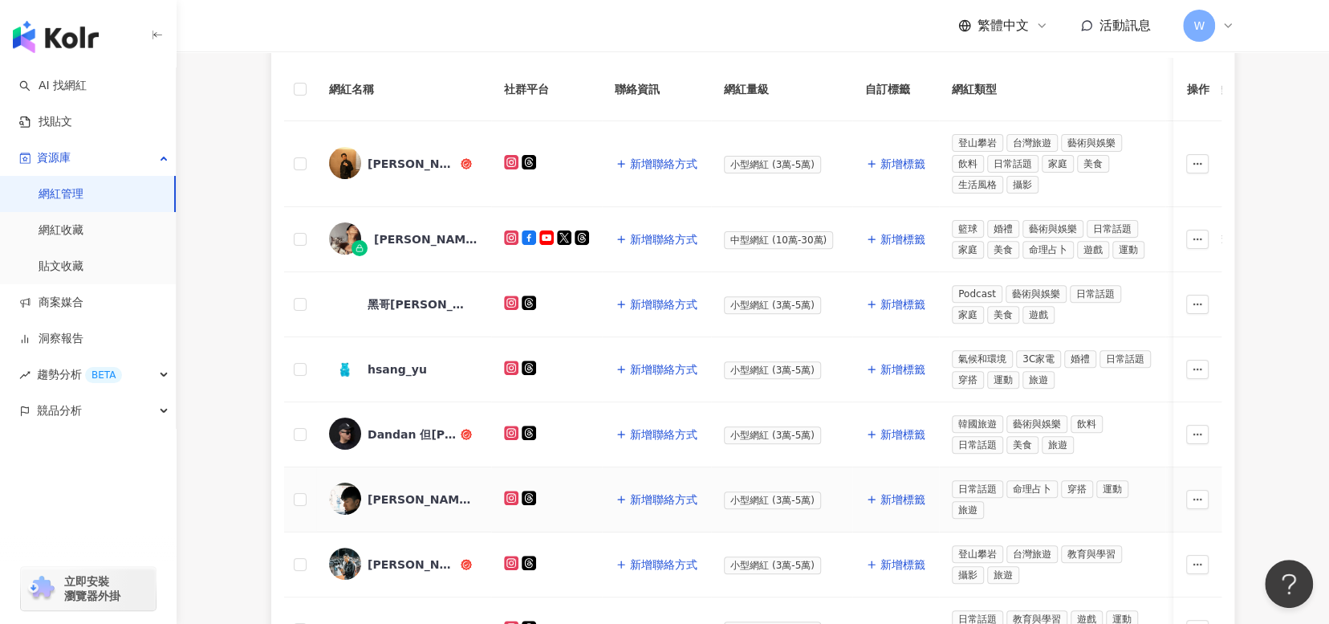
scroll to position [321, 0]
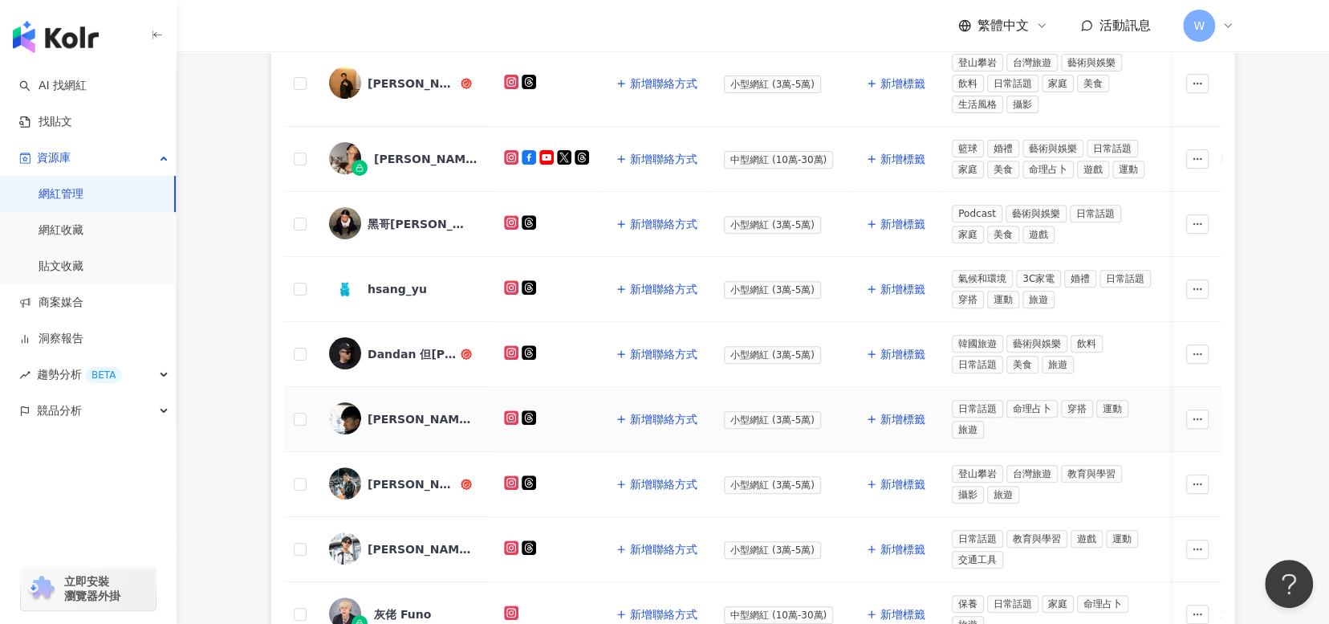
click at [407, 416] on div "[PERSON_NAME]" at bounding box center [420, 419] width 104 height 16
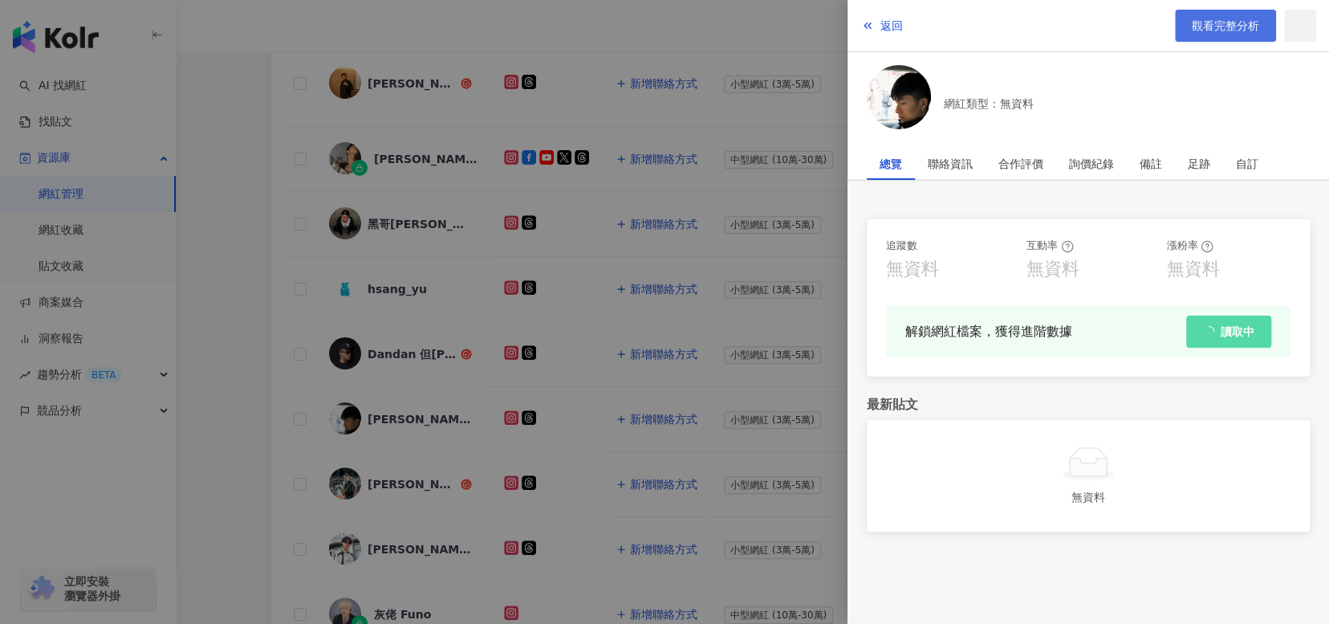
click at [1214, 14] on link "觀看完整分析" at bounding box center [1225, 26] width 101 height 32
click at [235, 246] on div at bounding box center [664, 312] width 1329 height 624
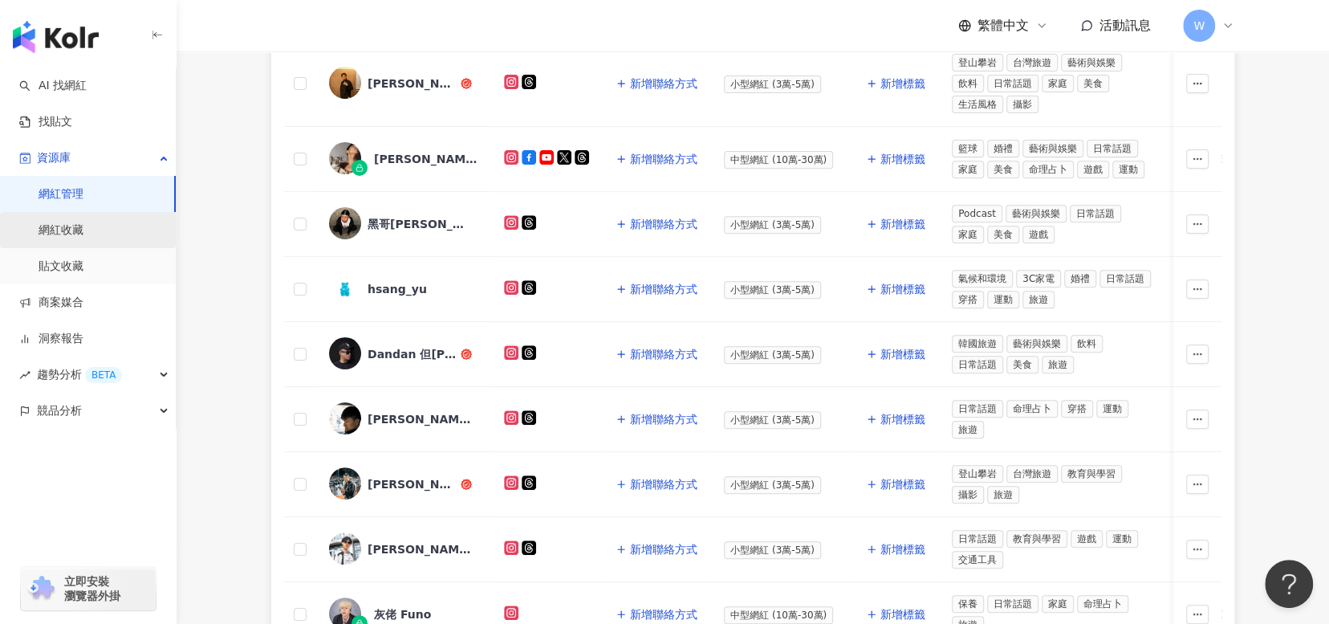
click at [83, 238] on link "網紅收藏" at bounding box center [61, 230] width 45 height 16
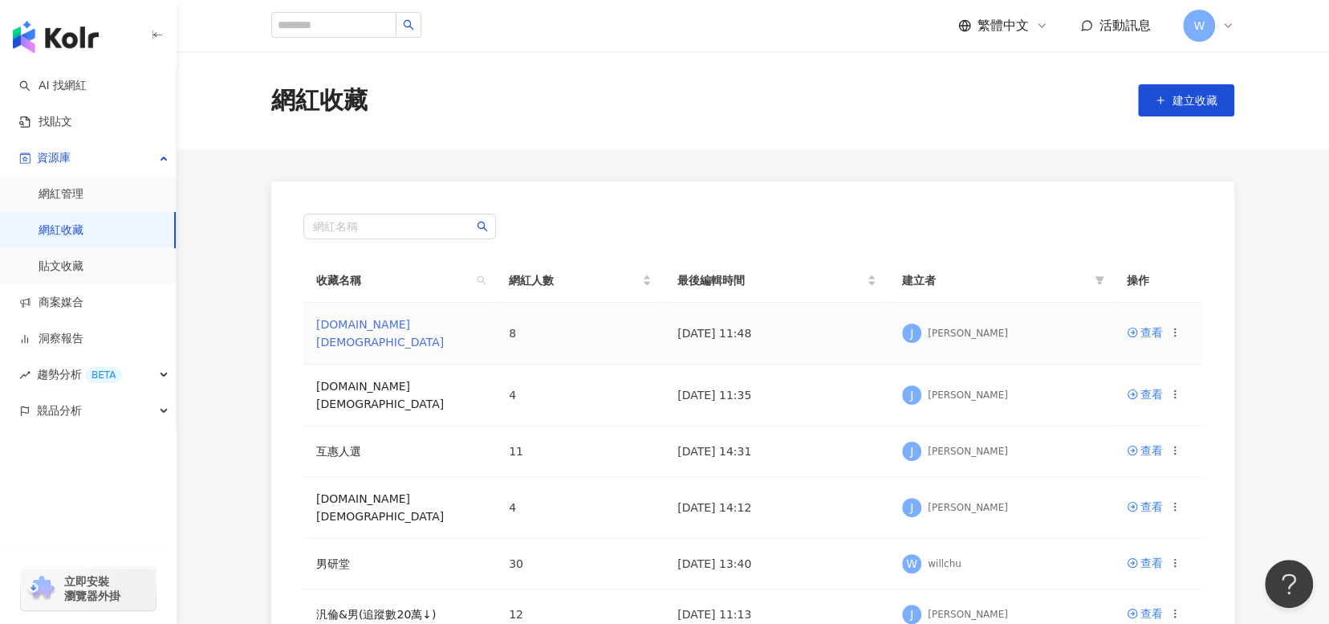
click at [368, 327] on link "日常話題.LGBT" at bounding box center [380, 333] width 128 height 30
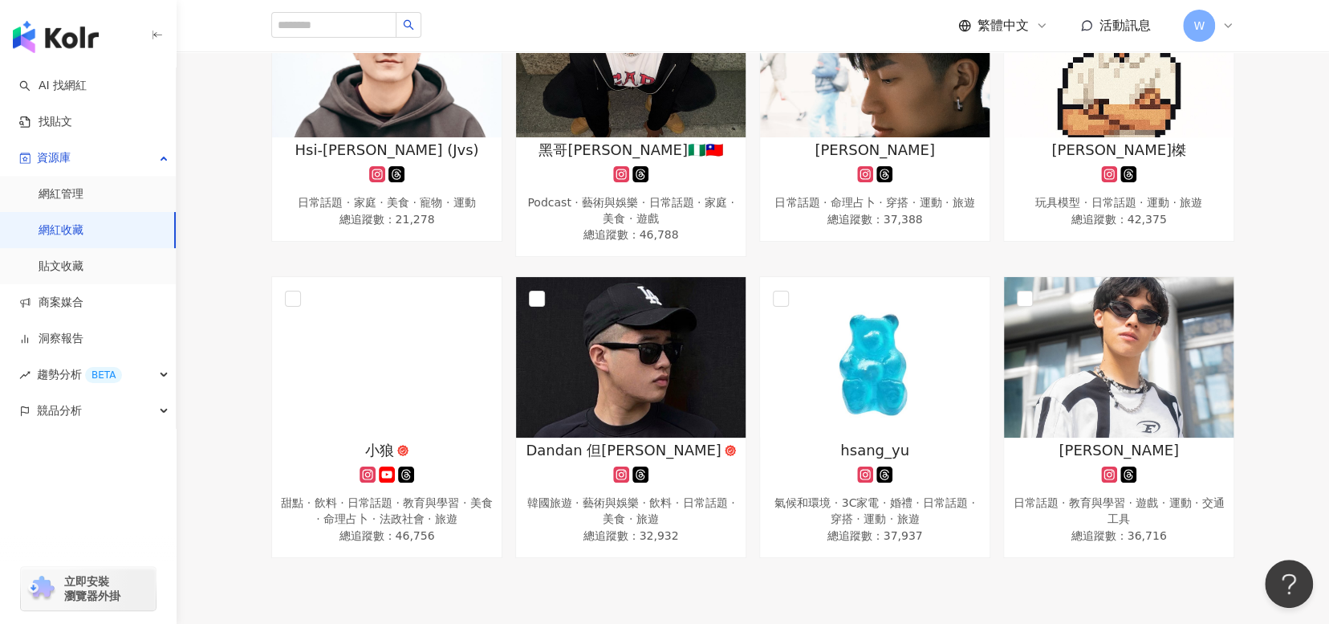
scroll to position [321, 0]
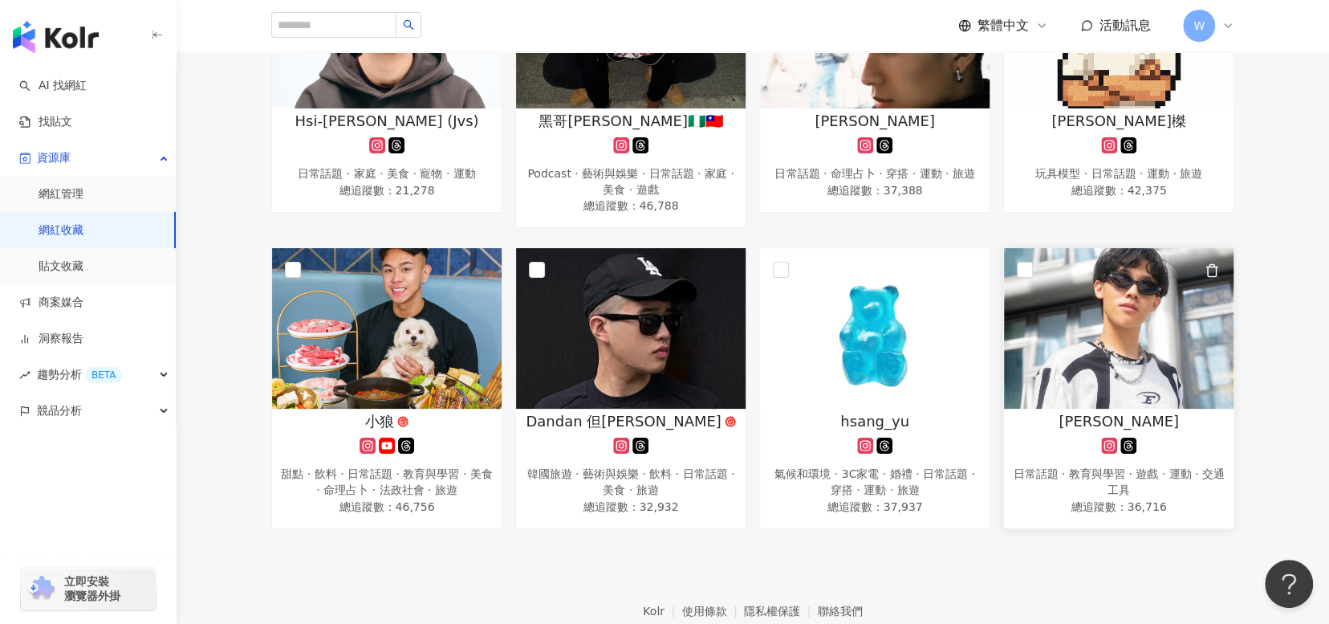
click at [1136, 309] on img at bounding box center [1119, 328] width 230 height 161
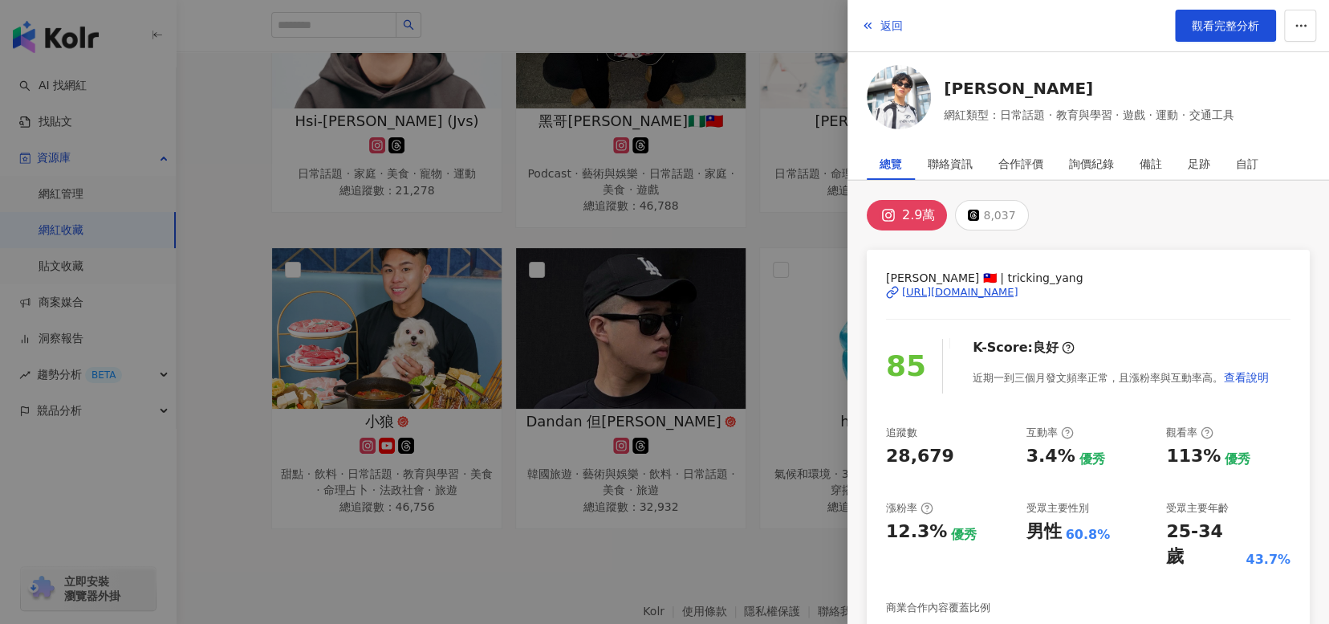
click at [652, 511] on div at bounding box center [664, 312] width 1329 height 624
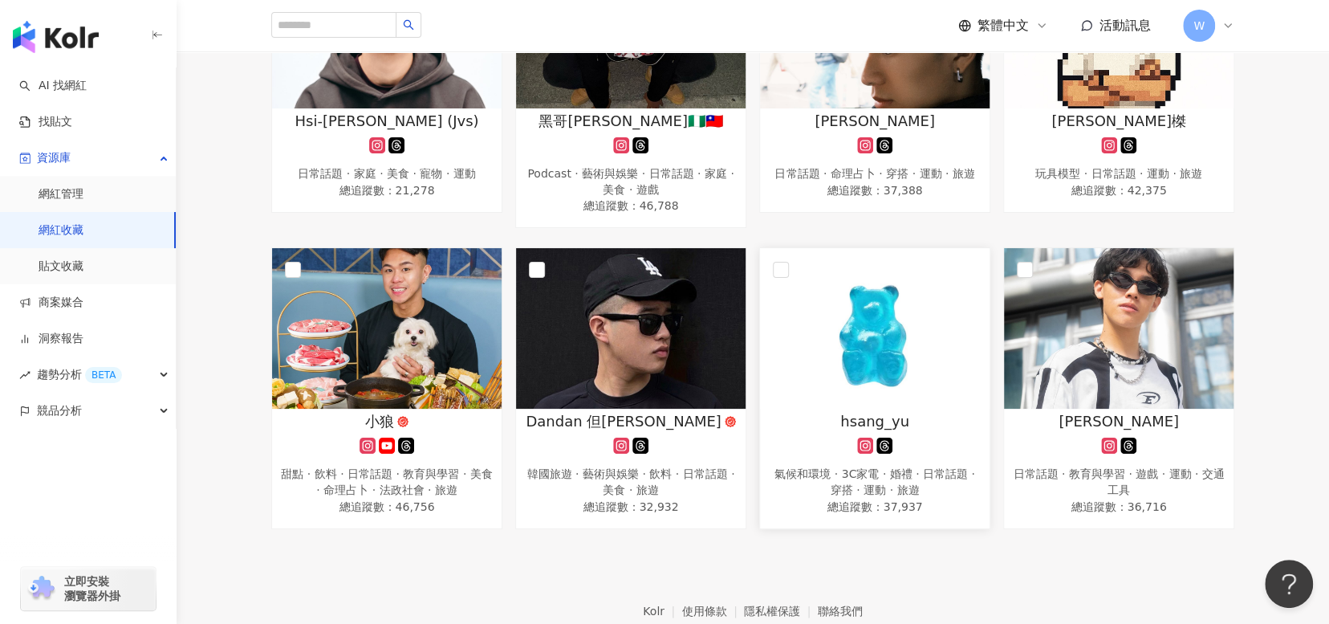
click at [888, 360] on img at bounding box center [875, 328] width 230 height 161
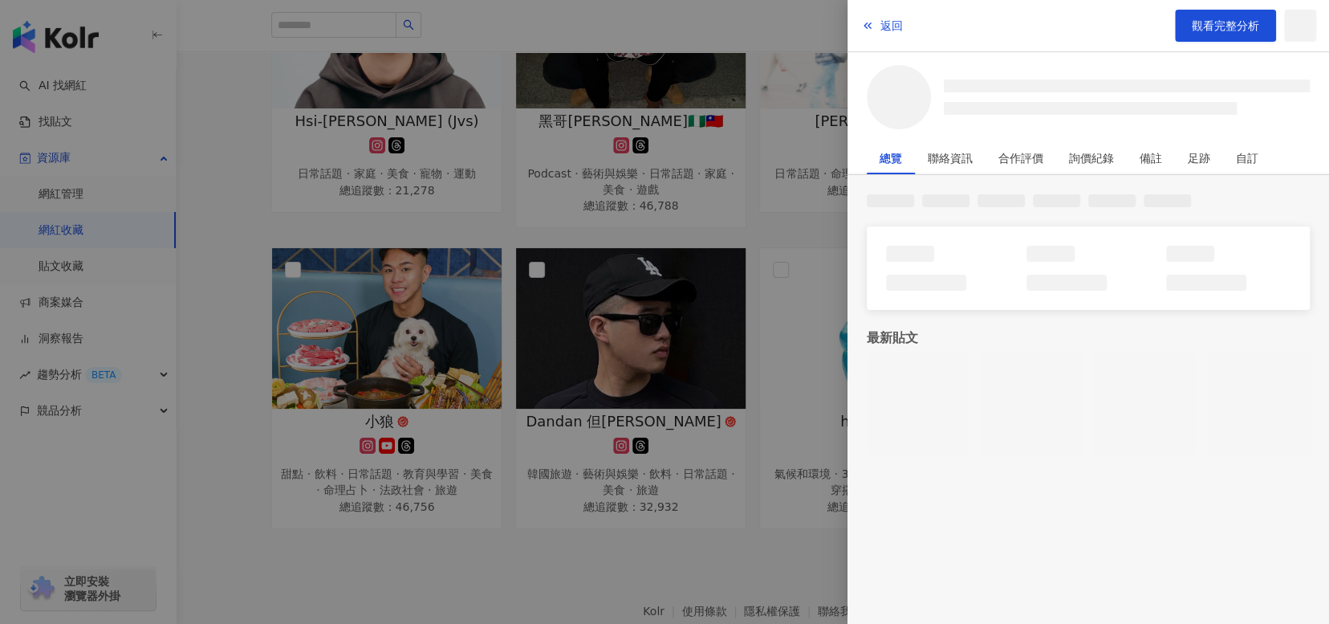
click at [728, 549] on div at bounding box center [664, 312] width 1329 height 624
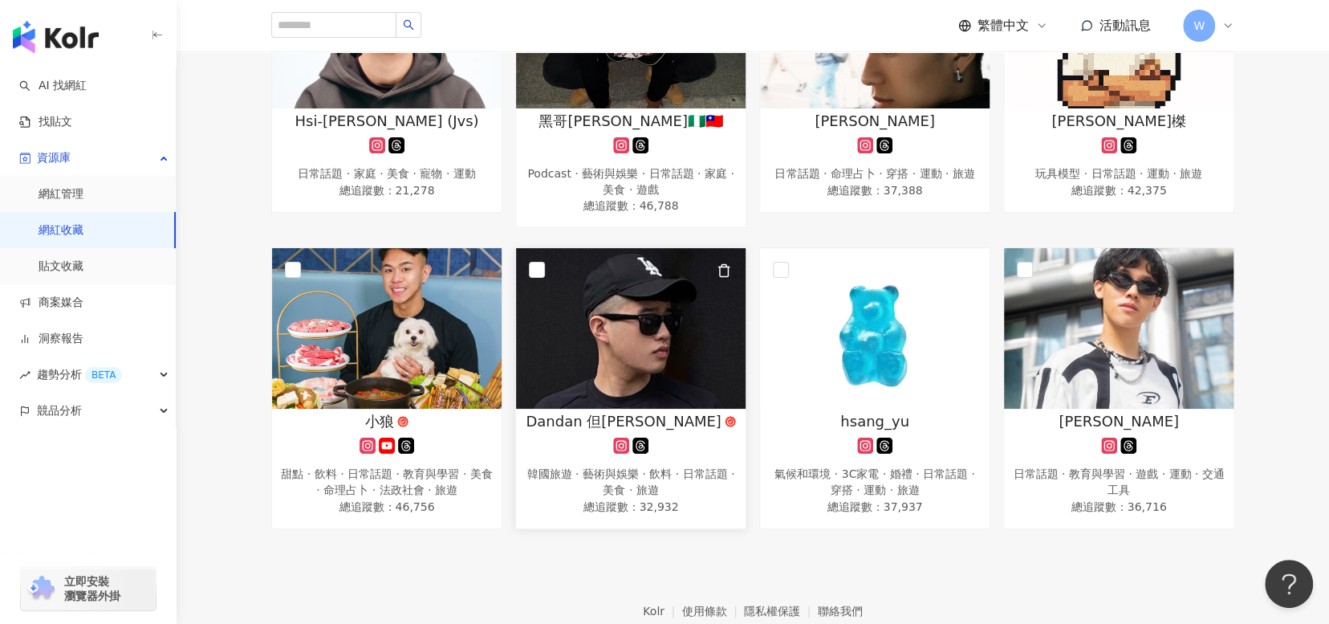
click at [622, 326] on img at bounding box center [631, 328] width 230 height 161
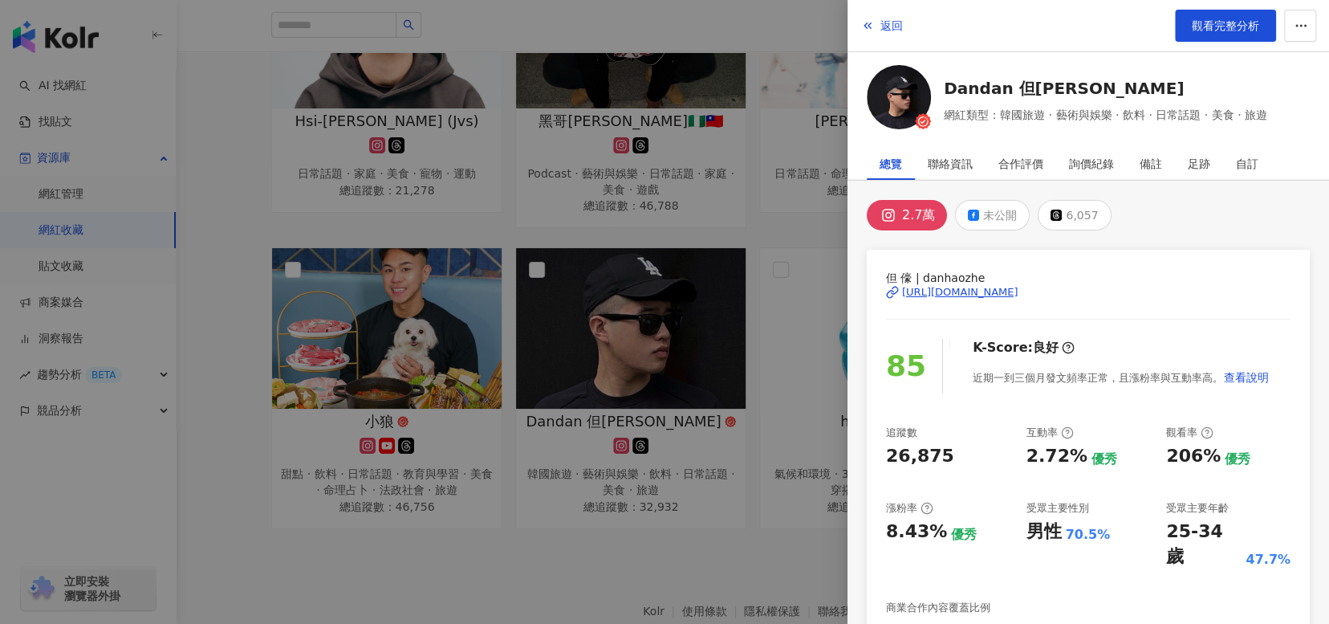
click at [713, 583] on div at bounding box center [664, 312] width 1329 height 624
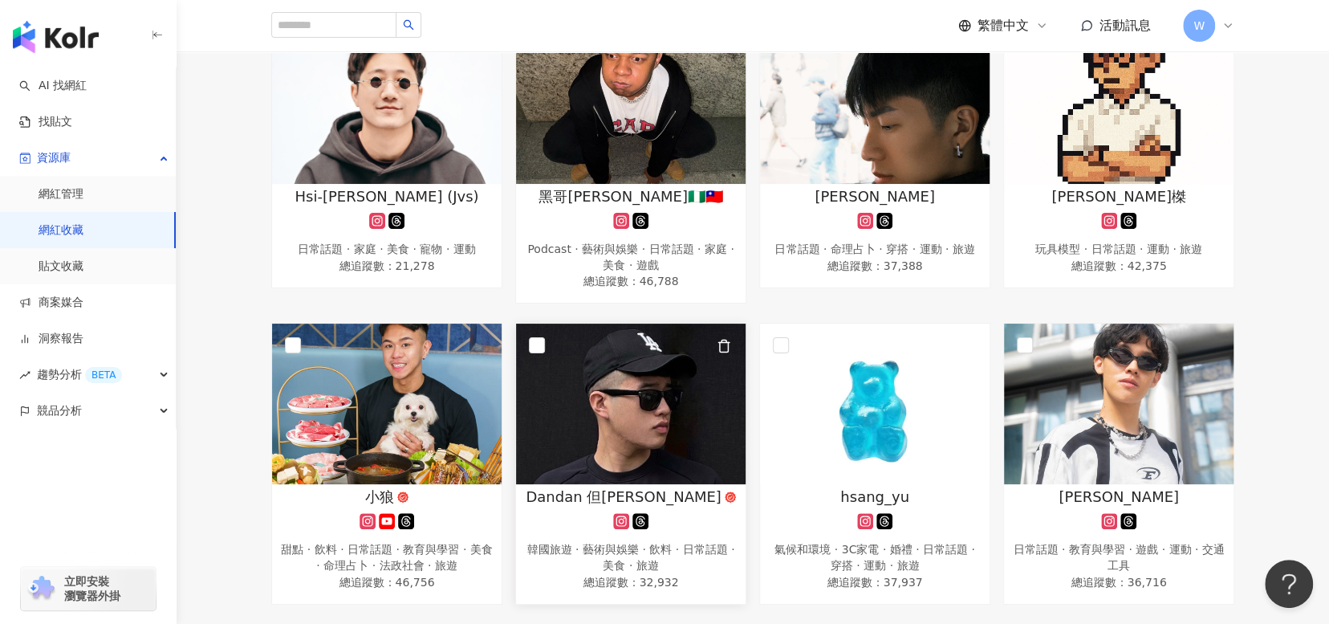
scroll to position [161, 0]
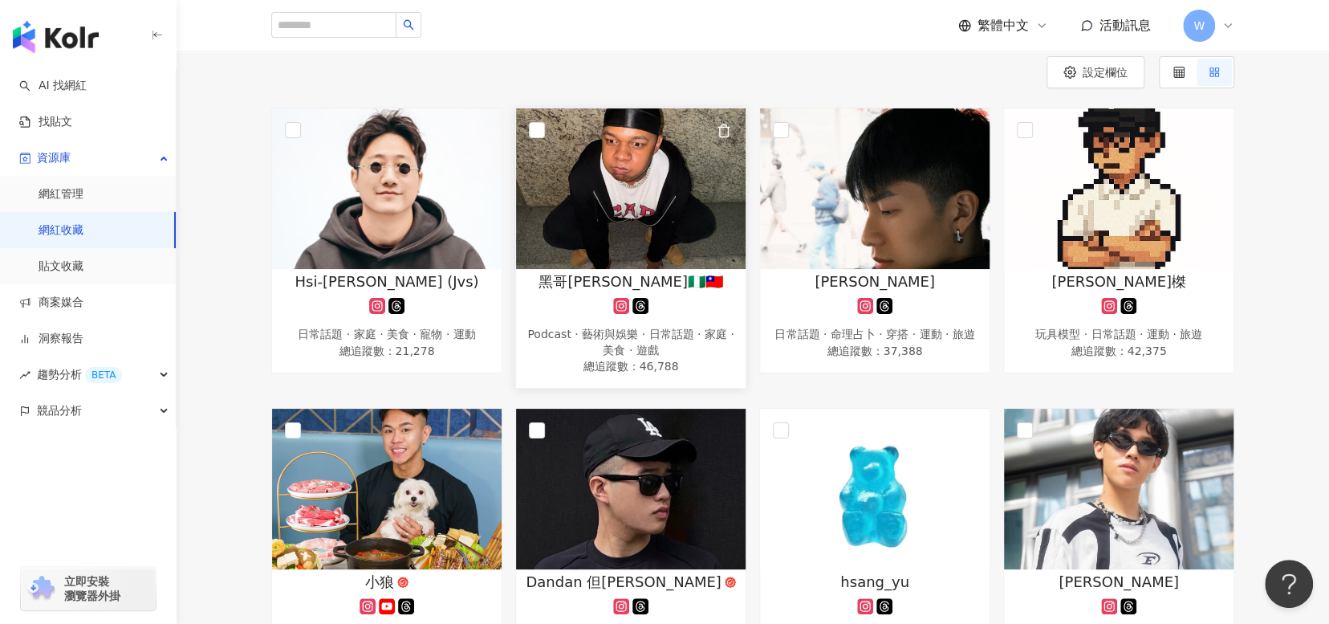
click at [700, 213] on img at bounding box center [631, 188] width 230 height 161
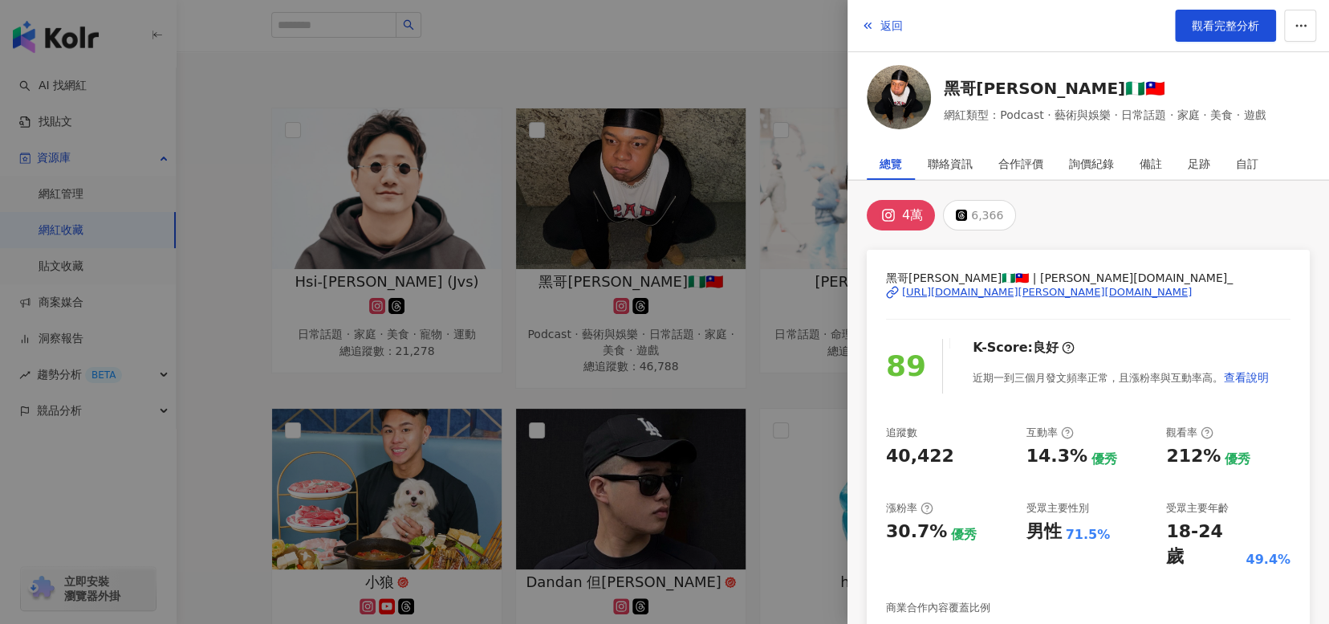
click at [219, 537] on div at bounding box center [664, 312] width 1329 height 624
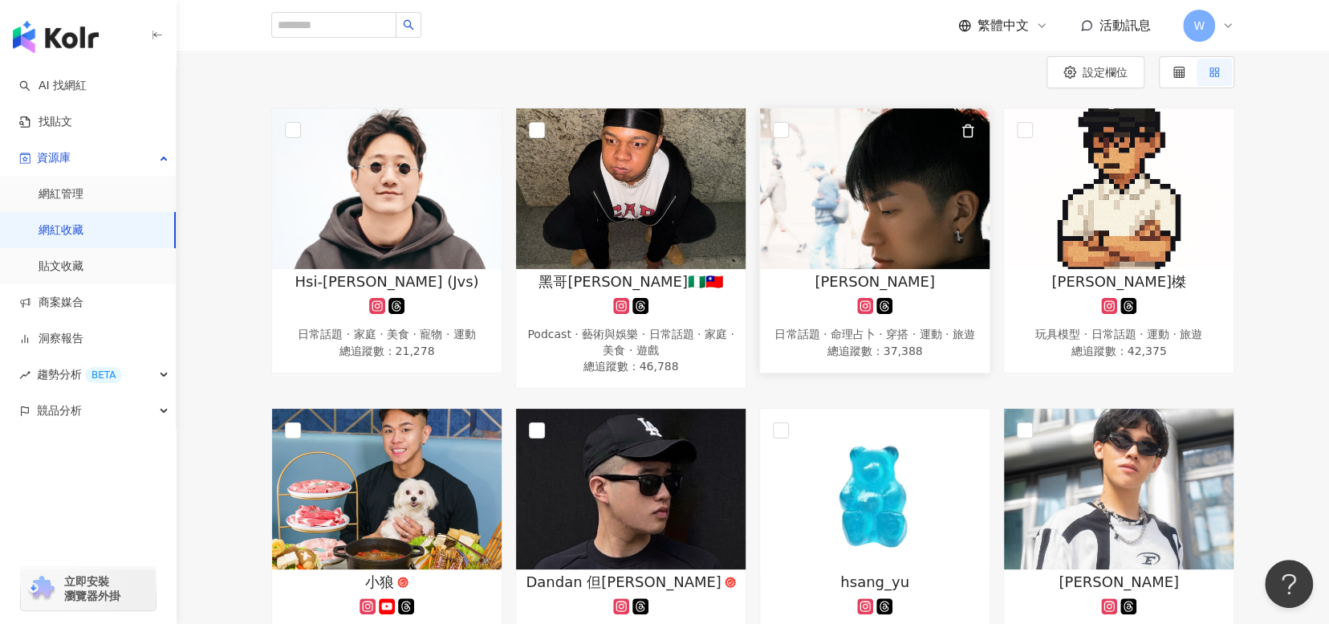
click at [921, 246] on img at bounding box center [875, 188] width 230 height 161
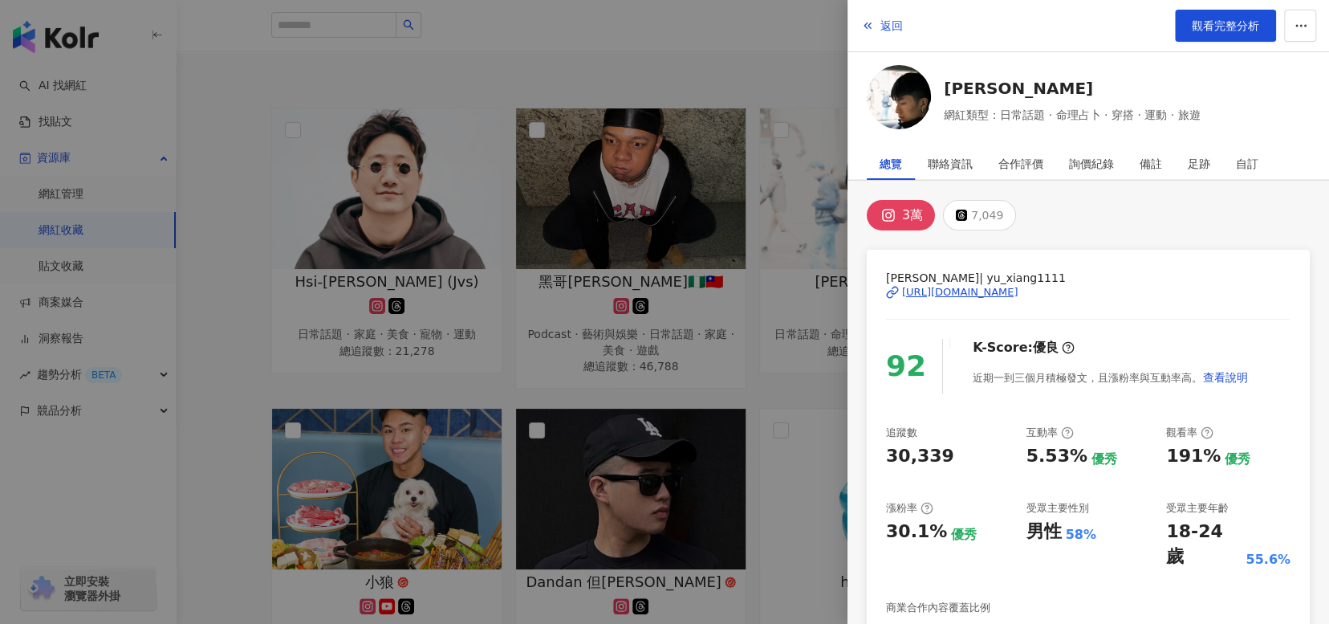
click at [219, 529] on div at bounding box center [664, 312] width 1329 height 624
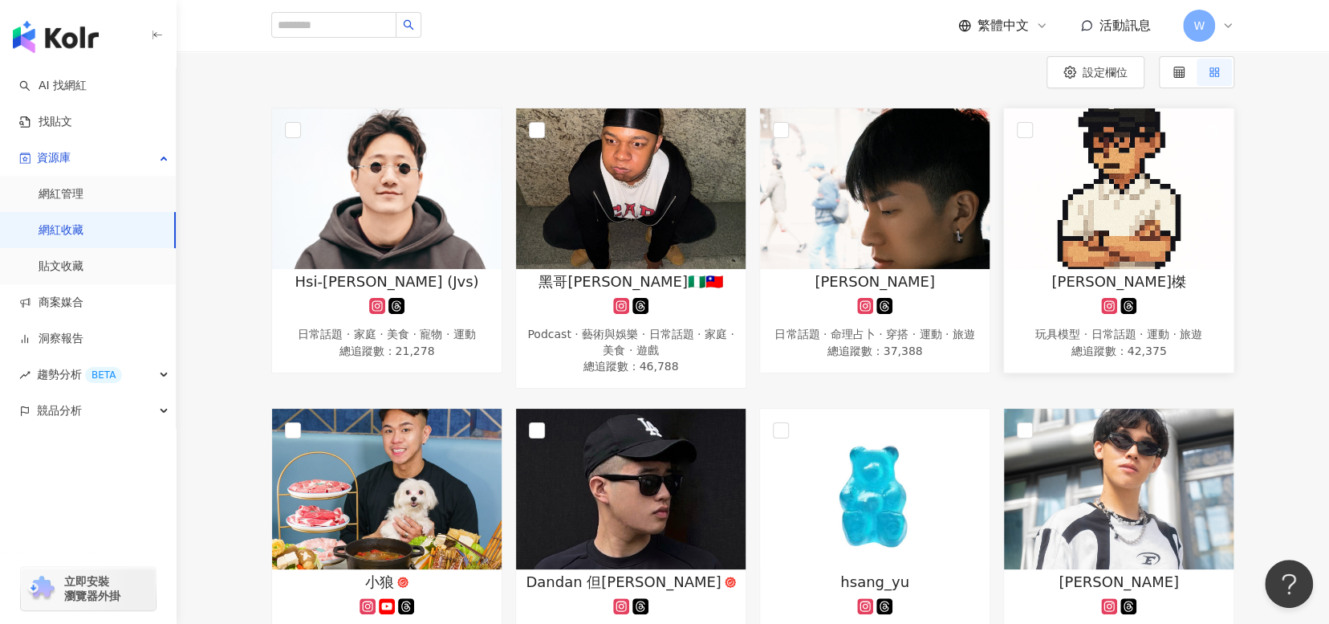
click at [1088, 219] on img at bounding box center [1119, 188] width 230 height 161
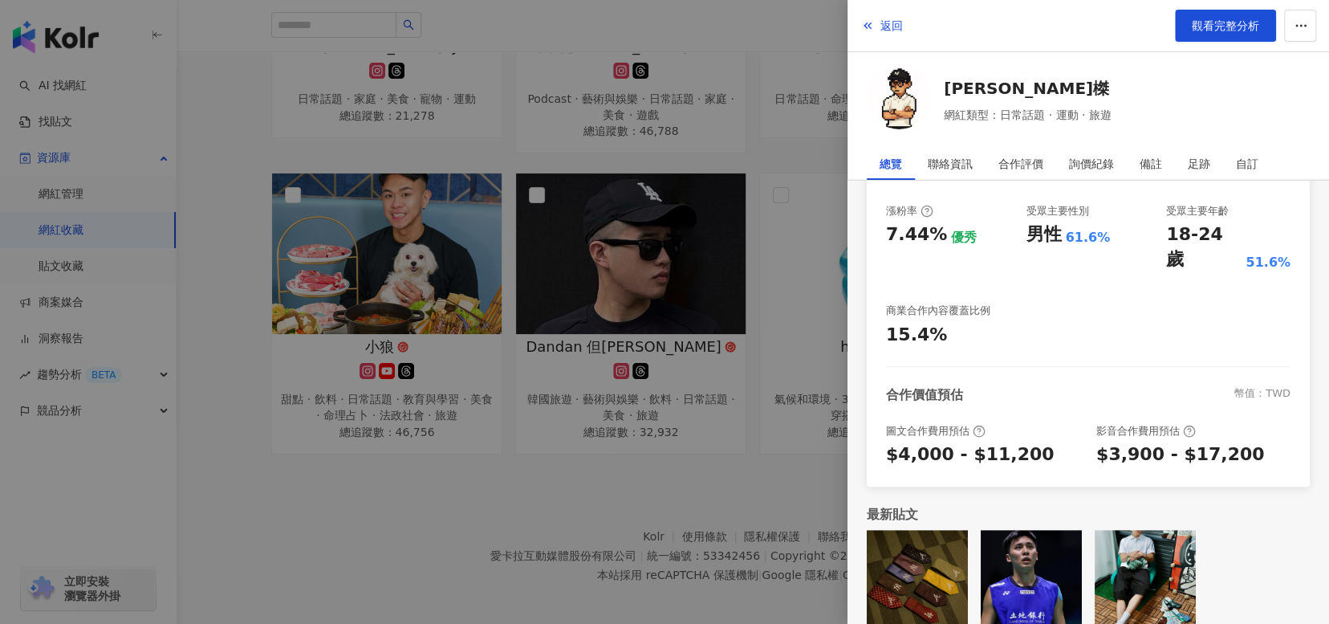
scroll to position [401, 0]
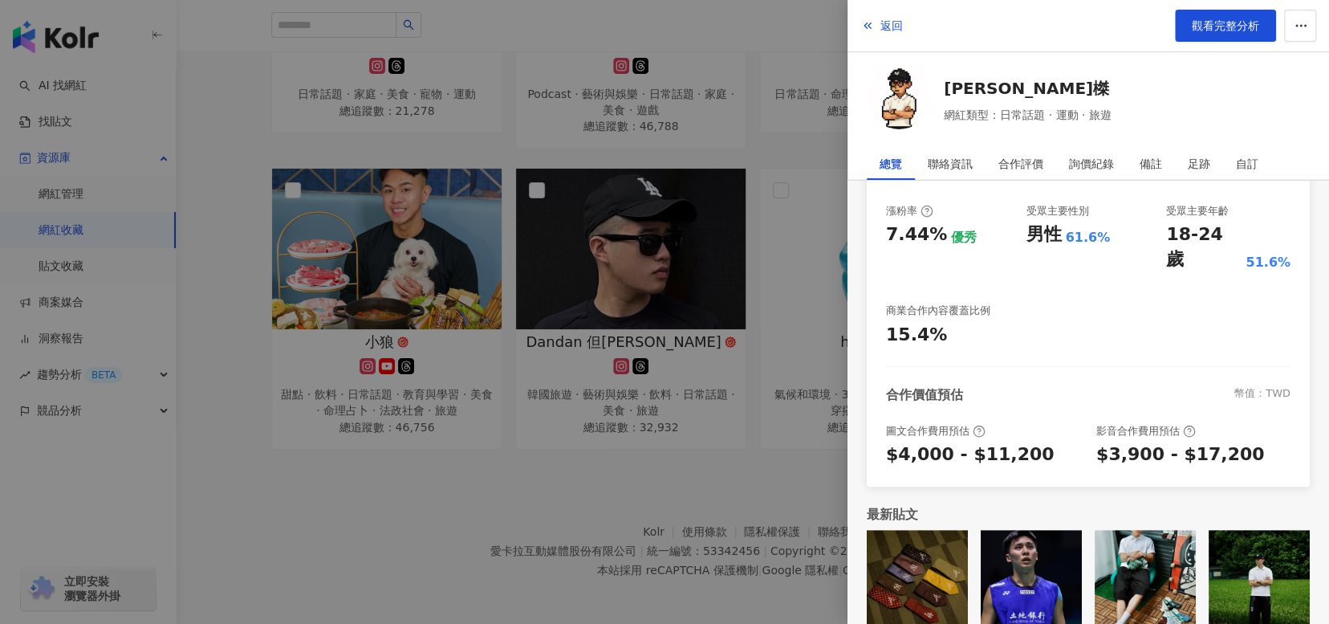
click at [408, 497] on div at bounding box center [664, 312] width 1329 height 624
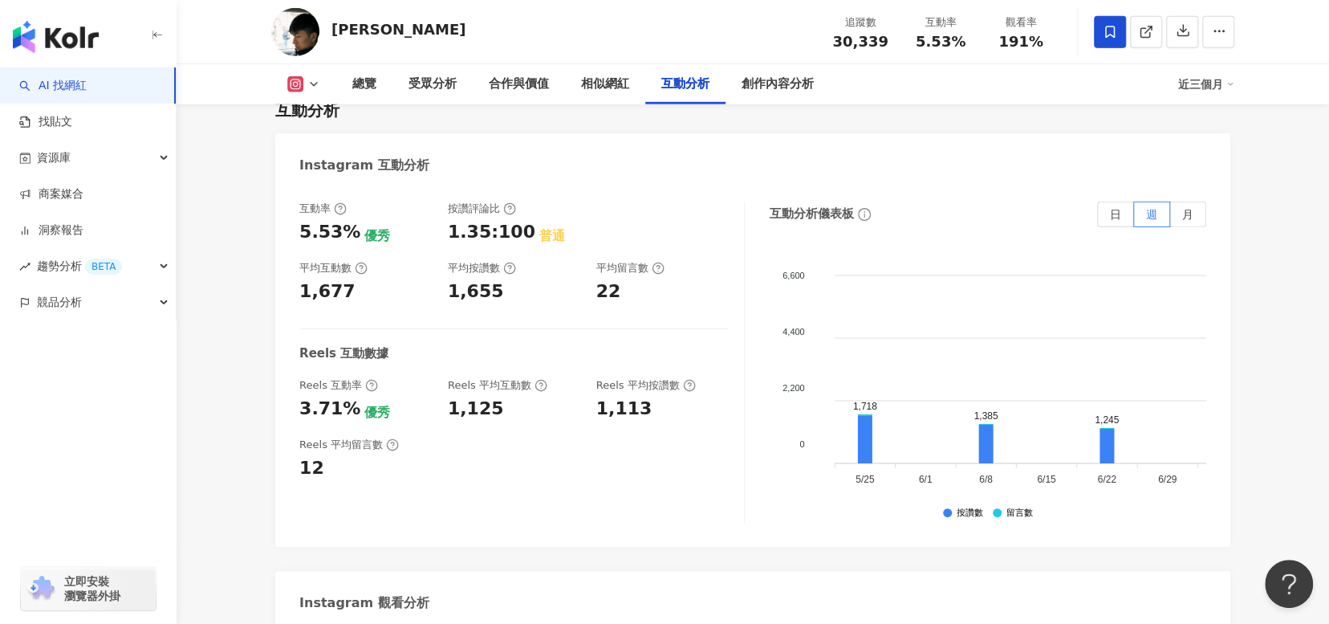
scroll to position [3066, 0]
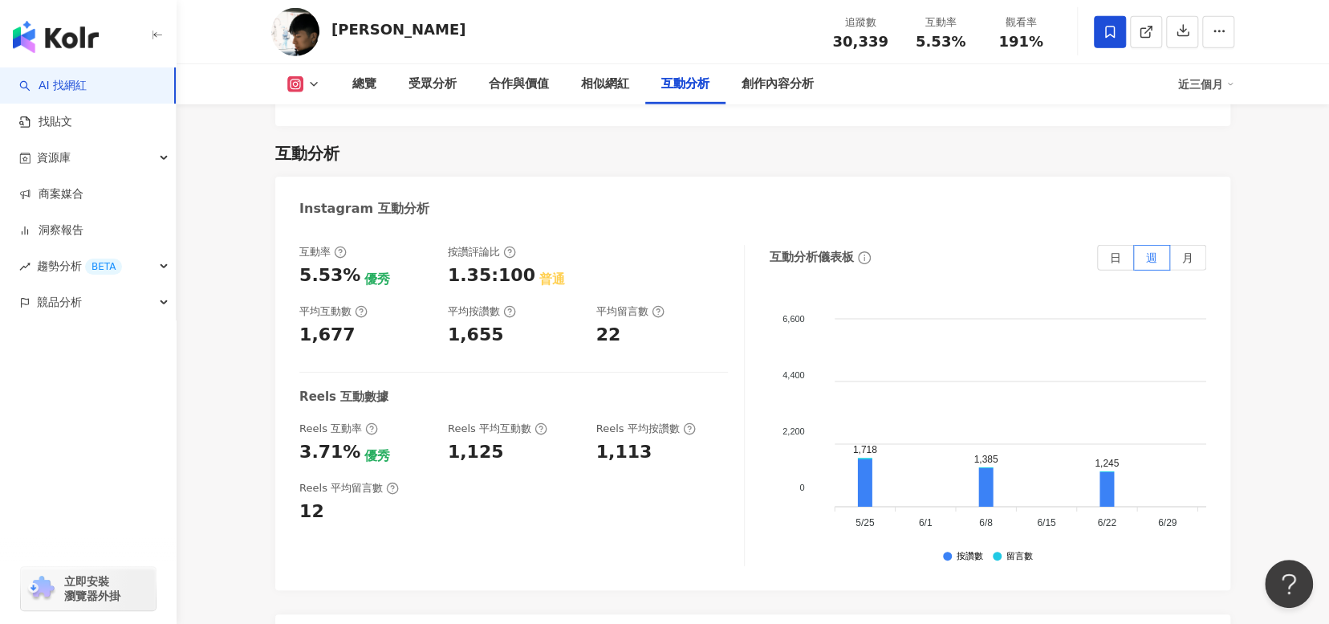
click at [609, 547] on div "互動率 5.53% 優秀 按讚評論比 1.35:100 普通 平均互動數 1,677 平均按讚數 1,655 平均留言數 22 Reels 互動數據 Reel…" at bounding box center [521, 405] width 445 height 321
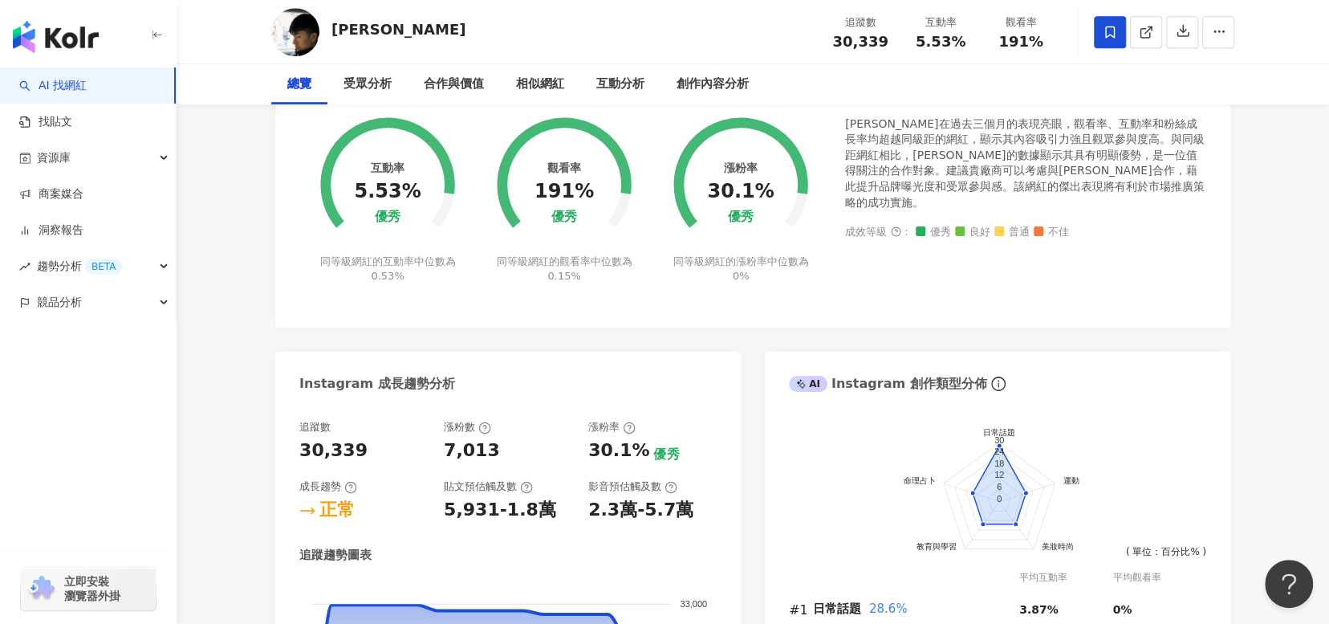
scroll to position [0, 0]
